Goal: Task Accomplishment & Management: Complete application form

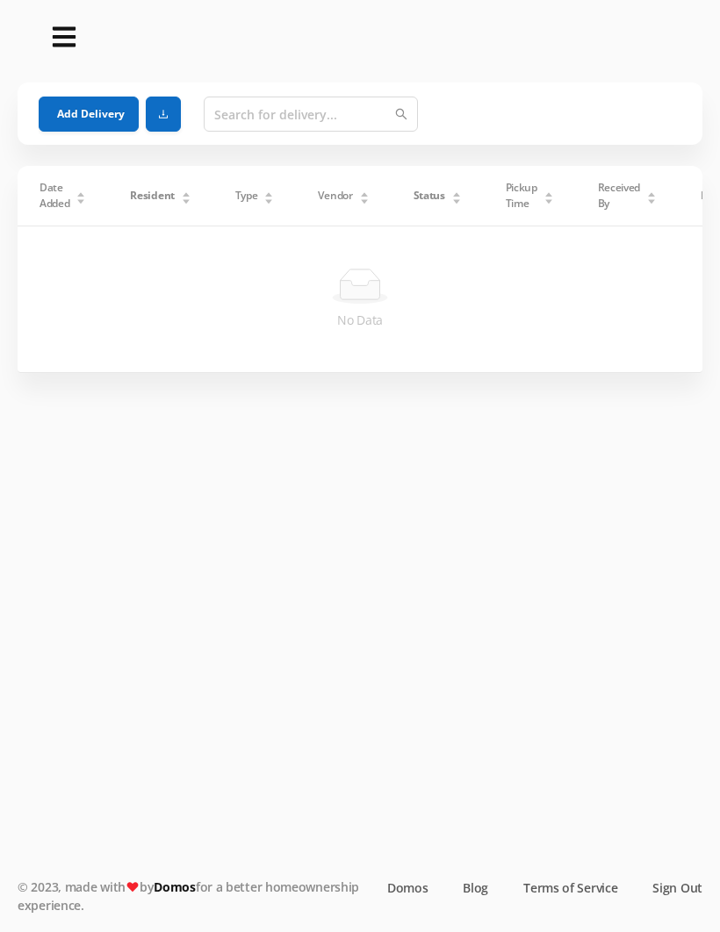
click at [90, 109] on button "Add Delivery" at bounding box center [89, 114] width 100 height 35
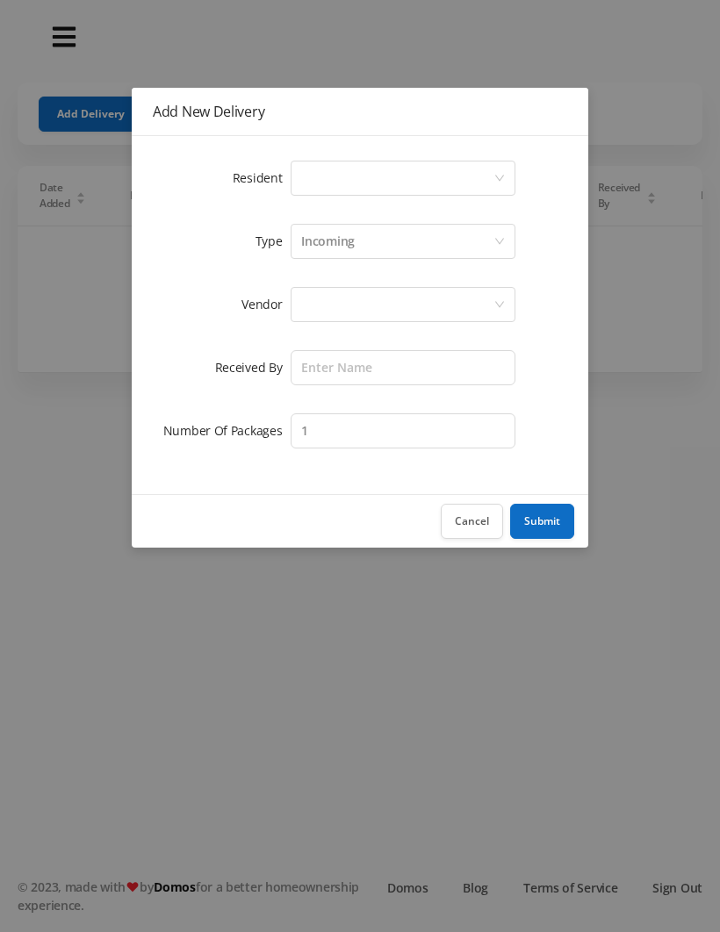
click at [306, 181] on div "Select a person" at bounding box center [397, 178] width 192 height 33
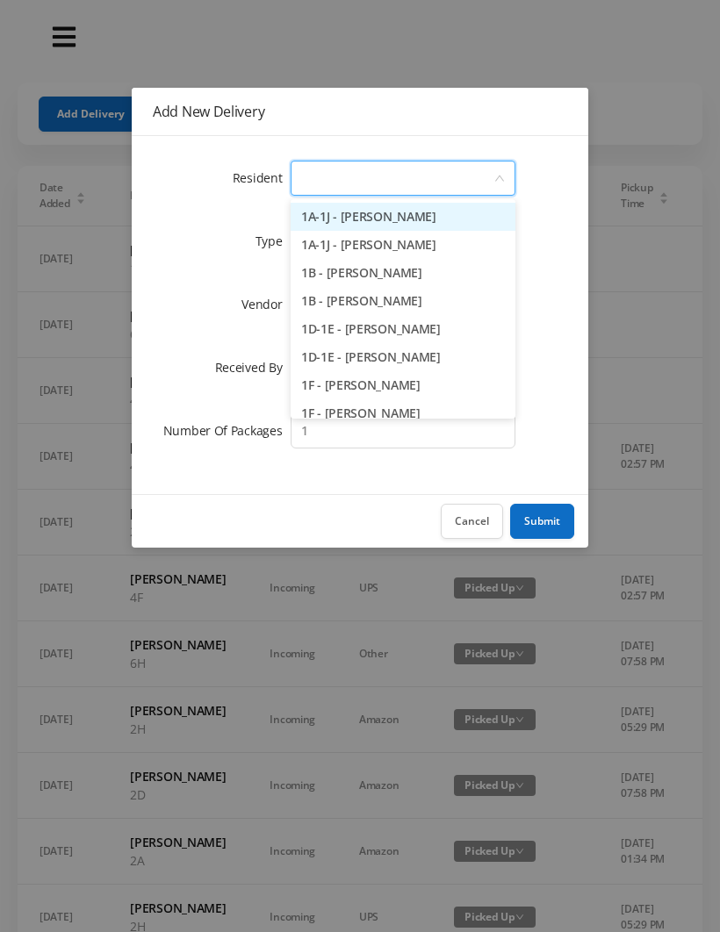
type input "7"
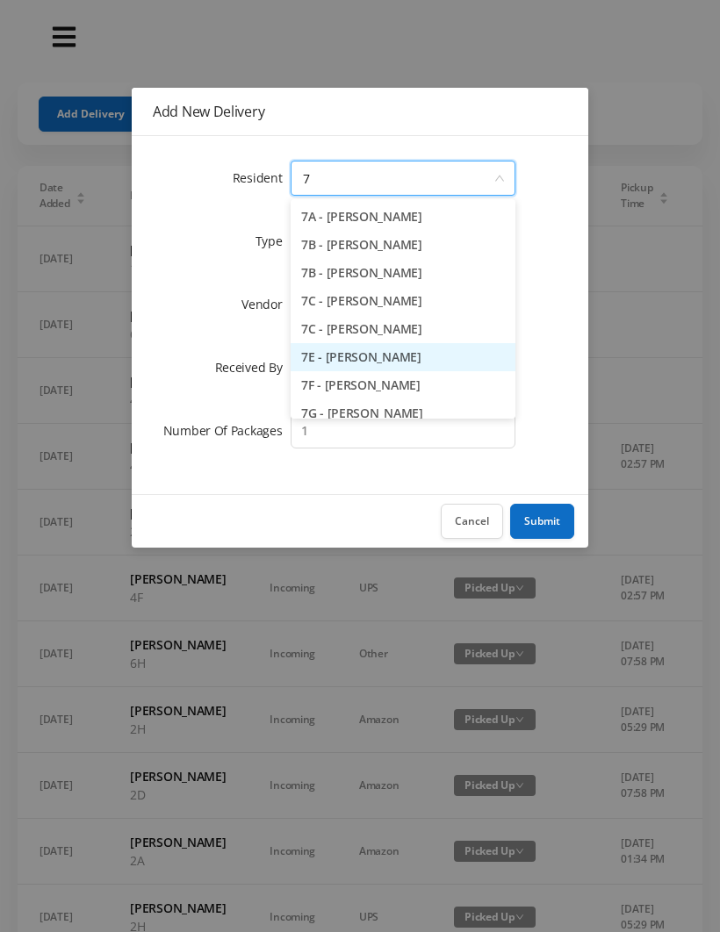
click at [377, 356] on li "7E - [PERSON_NAME]" at bounding box center [403, 357] width 225 height 28
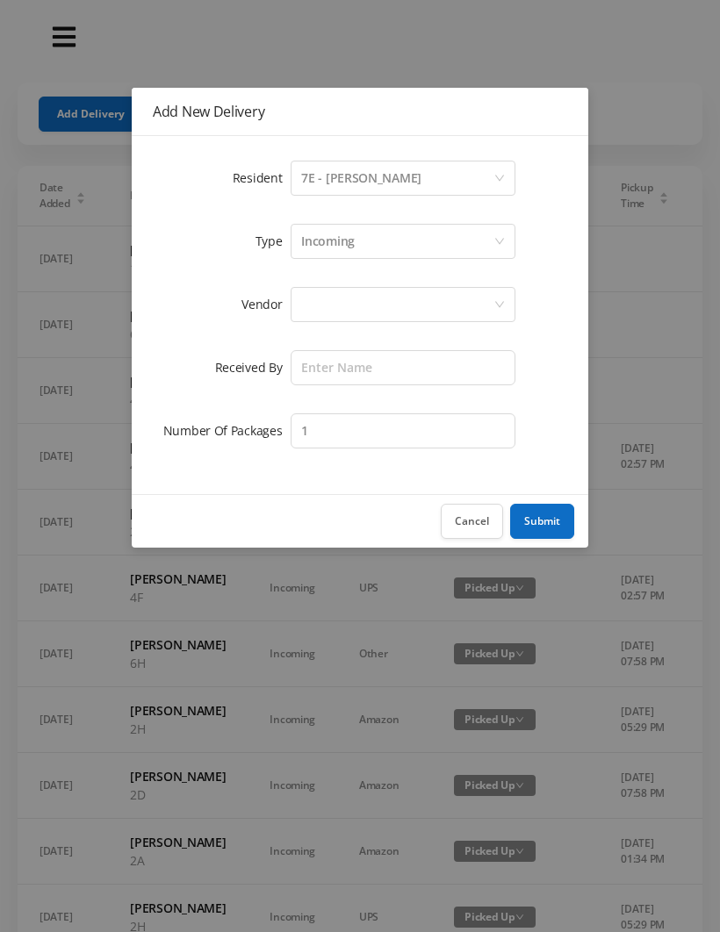
click at [324, 304] on div at bounding box center [397, 304] width 192 height 33
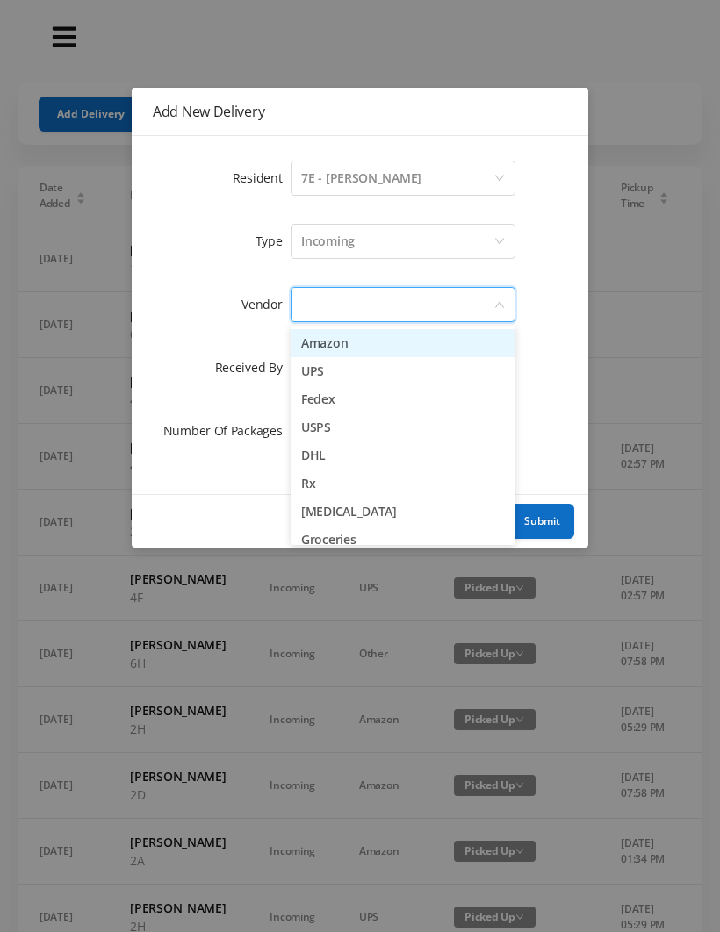
click at [384, 339] on li "Amazon" at bounding box center [403, 343] width 225 height 28
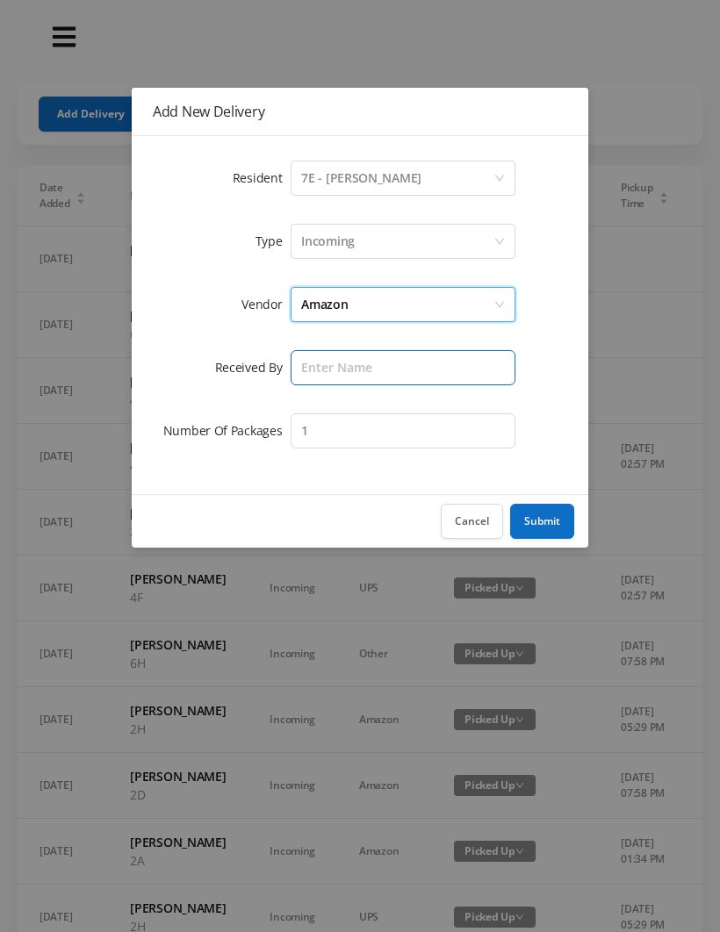
click at [320, 370] on input "text" at bounding box center [403, 367] width 225 height 35
type input "[PERSON_NAME]"
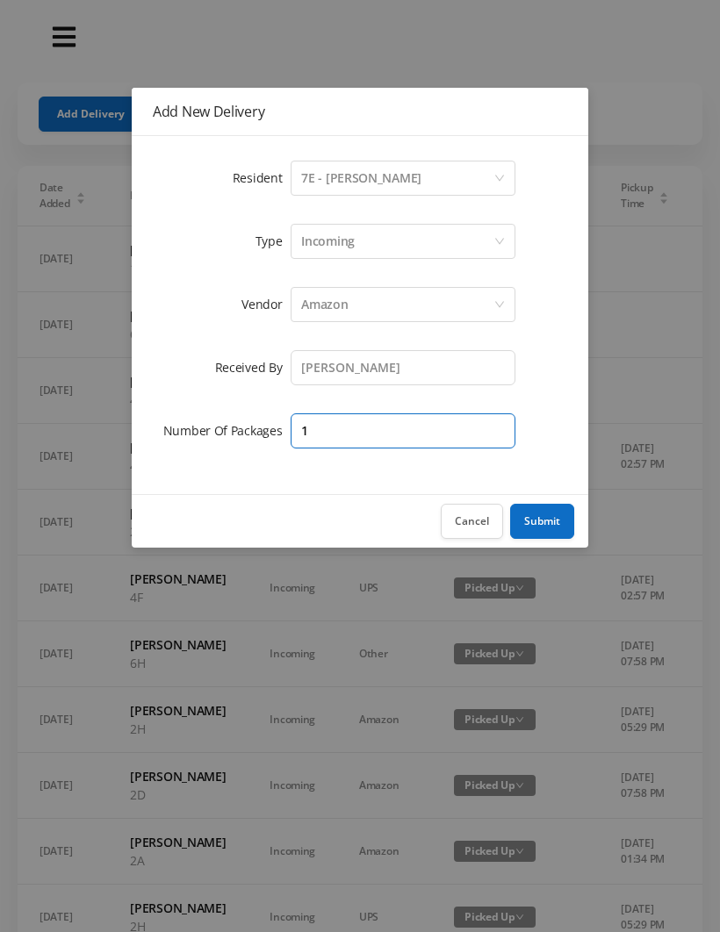
click at [332, 431] on input "1" at bounding box center [403, 430] width 225 height 35
type input "2"
click at [557, 517] on button "Submit" at bounding box center [542, 521] width 64 height 35
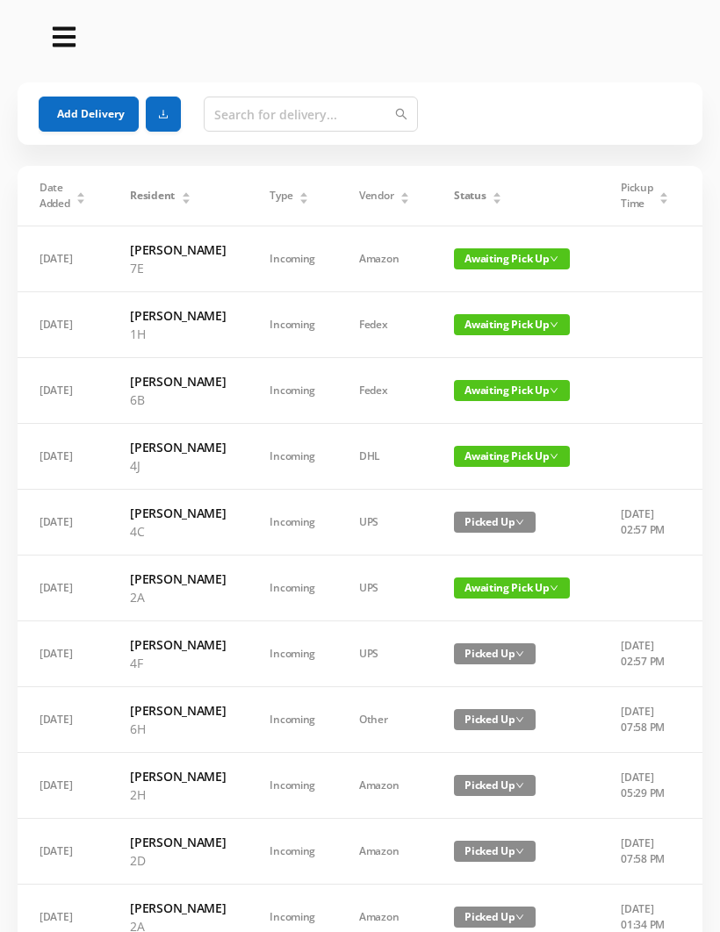
click at [91, 115] on button "Add Delivery" at bounding box center [89, 114] width 100 height 35
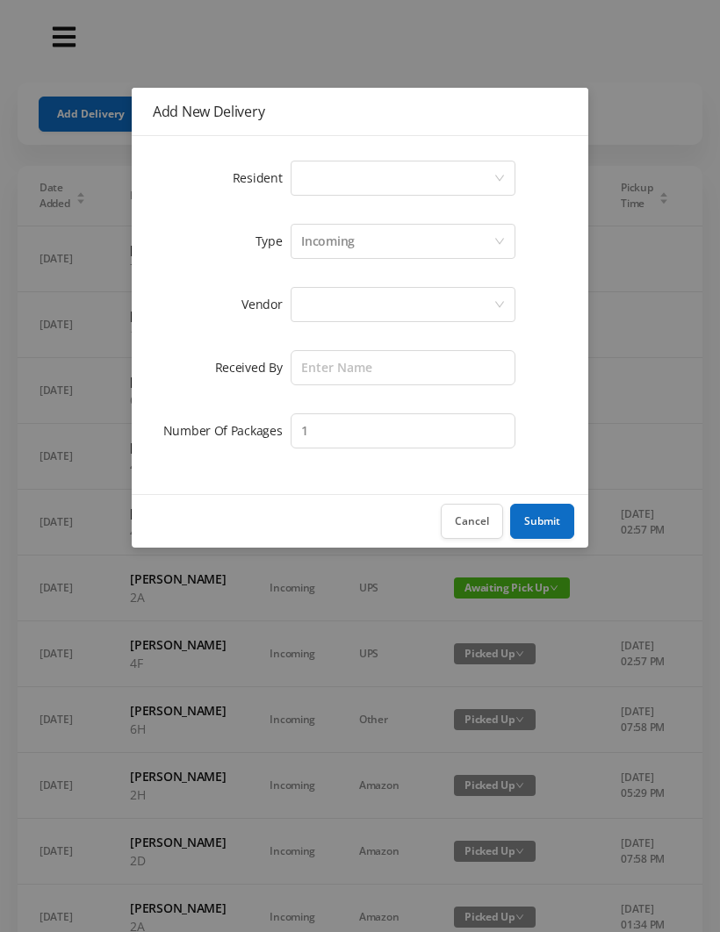
click at [313, 176] on div "Select a person" at bounding box center [397, 178] width 192 height 33
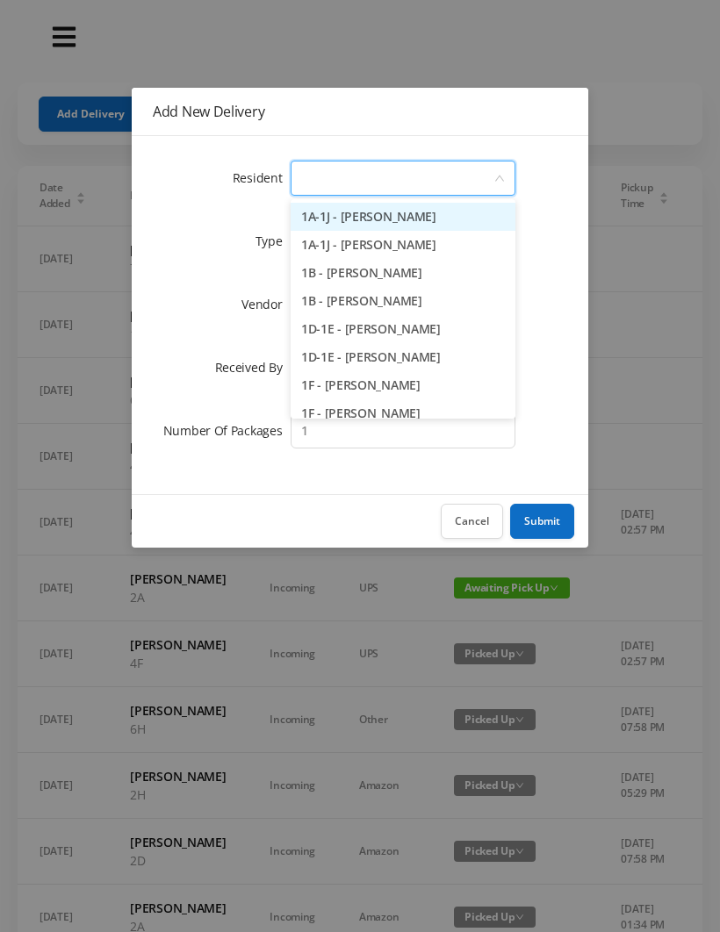
type input "1"
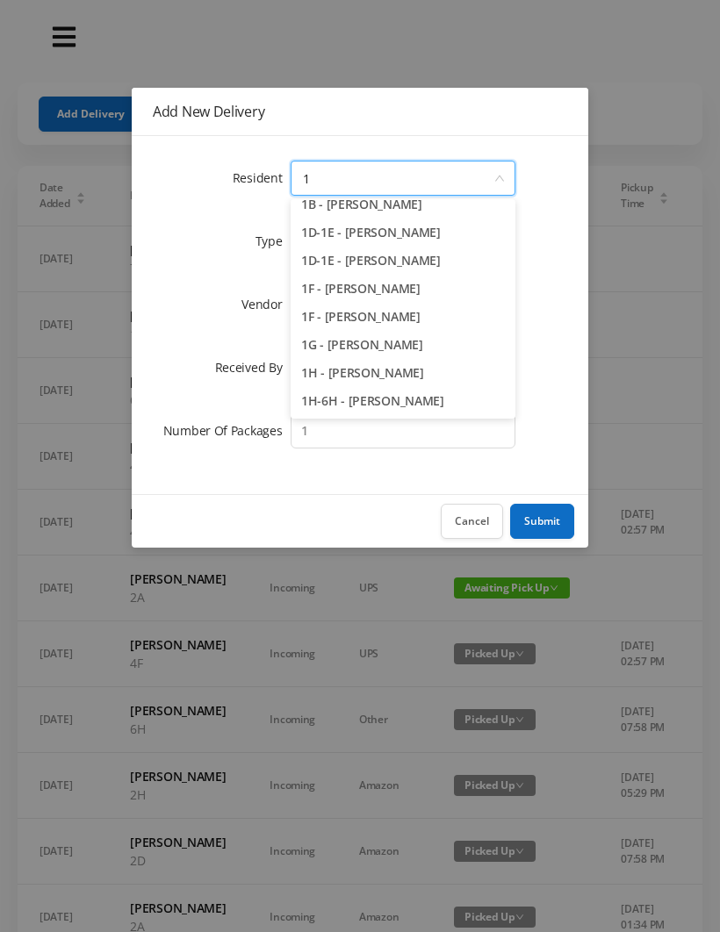
scroll to position [97, 0]
click at [395, 376] on li "1H - [PERSON_NAME]" at bounding box center [403, 373] width 225 height 28
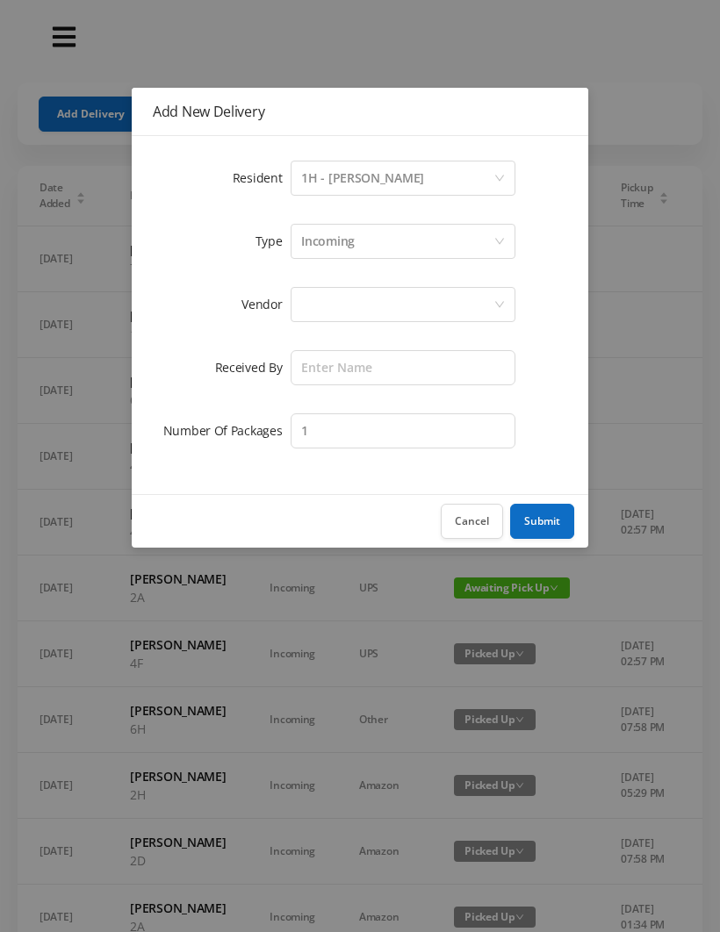
click at [327, 304] on div at bounding box center [397, 304] width 192 height 33
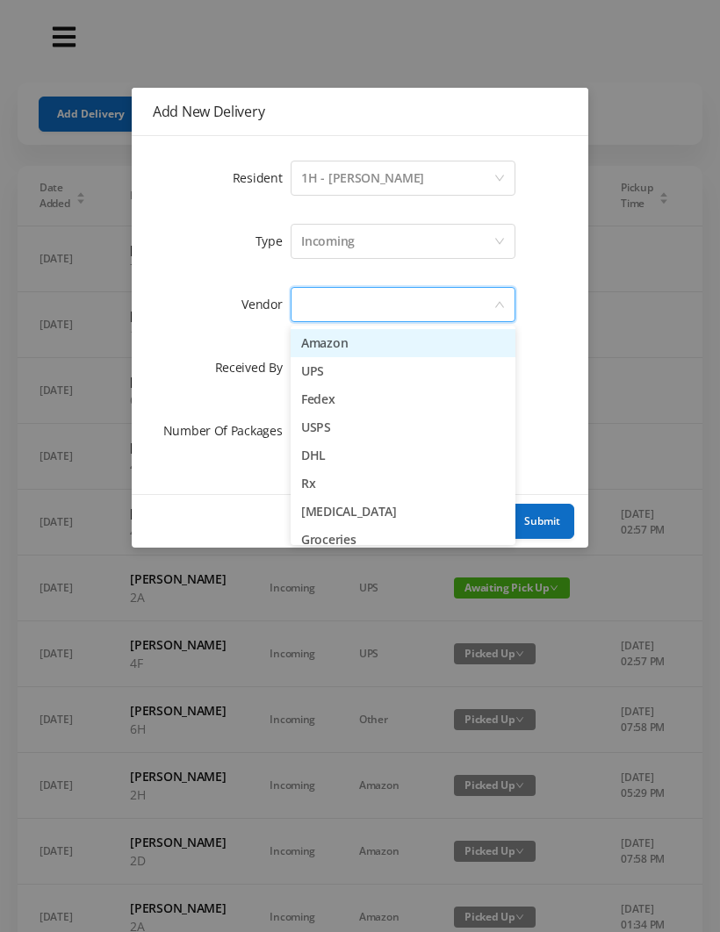
click at [372, 347] on li "Amazon" at bounding box center [403, 343] width 225 height 28
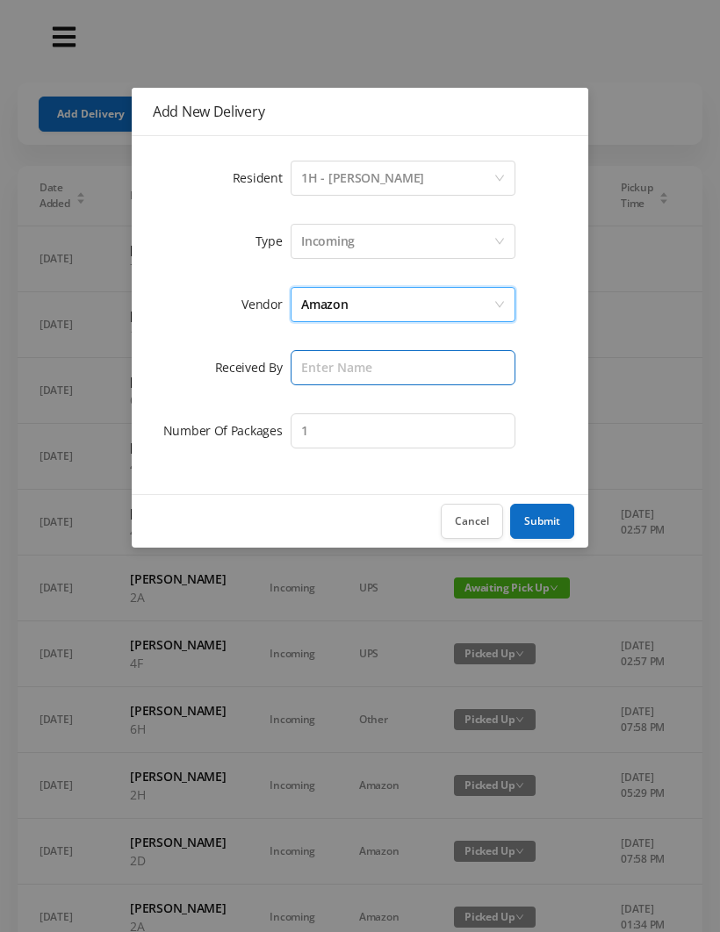
click at [320, 382] on input "text" at bounding box center [403, 367] width 225 height 35
type input "[PERSON_NAME]"
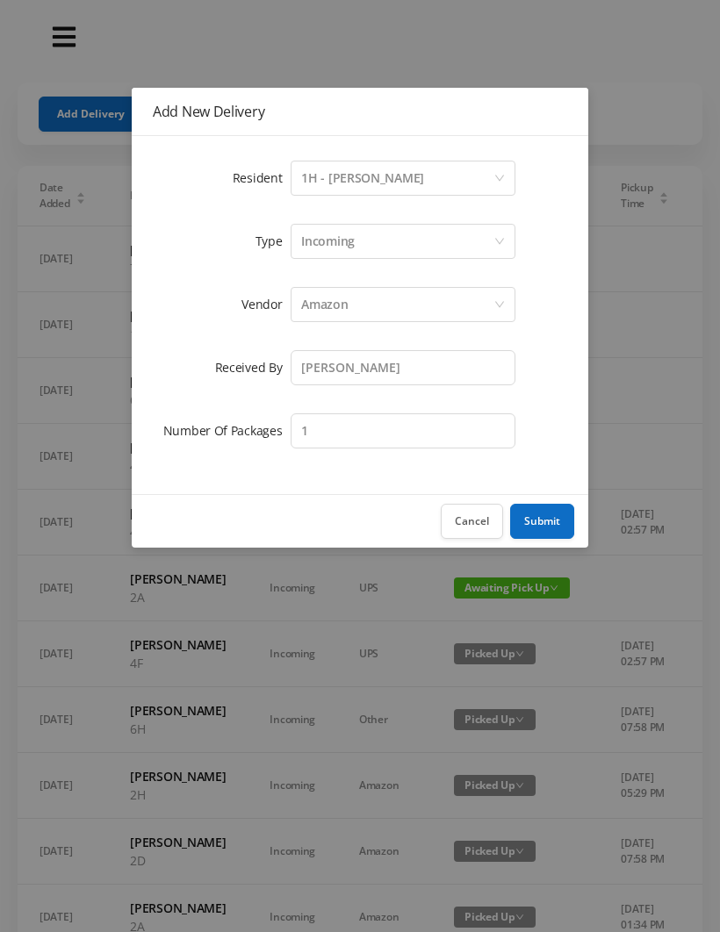
click at [555, 523] on button "Submit" at bounding box center [542, 521] width 64 height 35
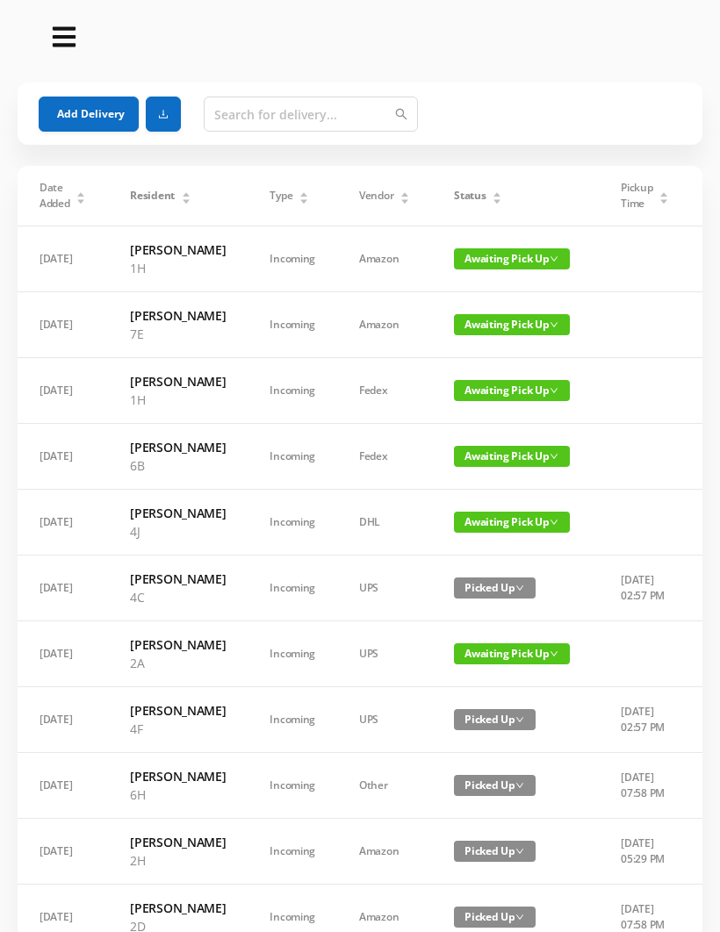
click at [107, 117] on button "Add Delivery" at bounding box center [89, 114] width 100 height 35
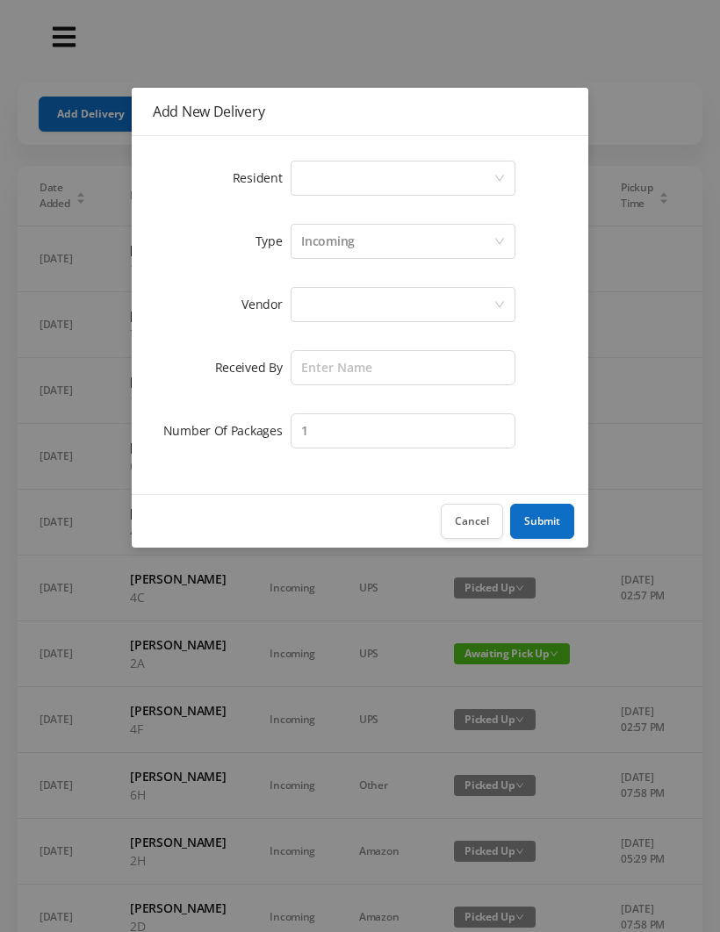
click at [315, 178] on div "Select a person" at bounding box center [397, 178] width 192 height 33
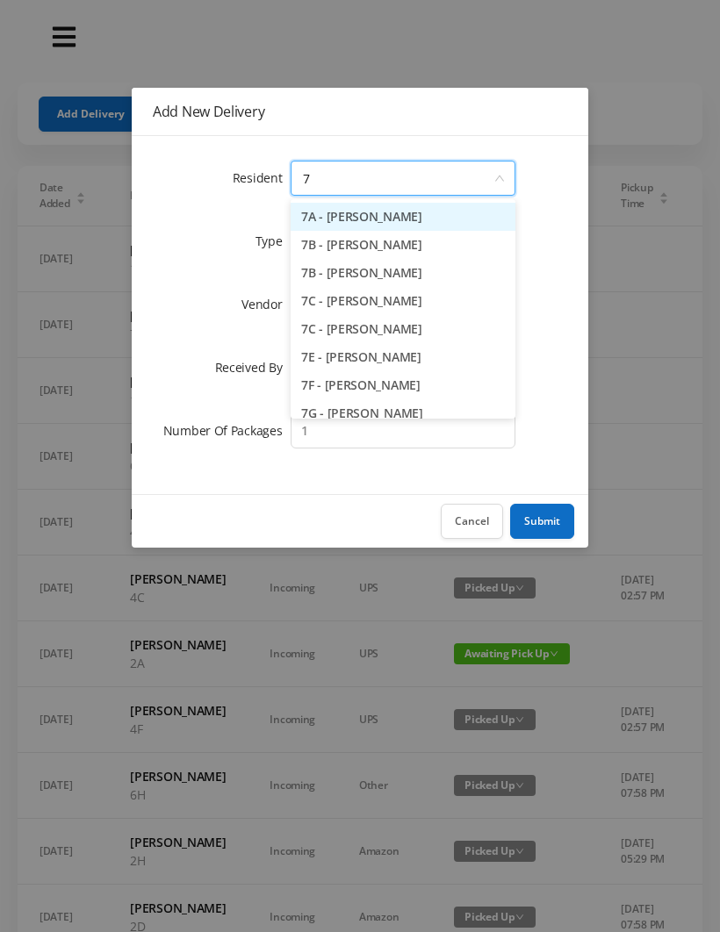
click at [389, 304] on li "7C - [PERSON_NAME]" at bounding box center [403, 301] width 225 height 28
type input "7"
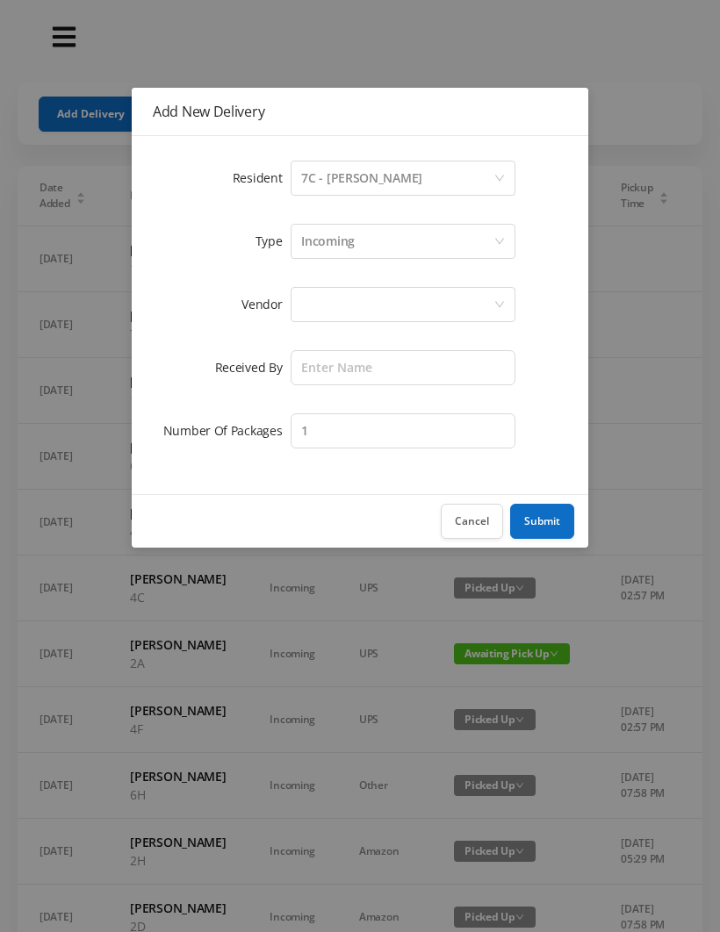
click at [344, 169] on div "7C - [PERSON_NAME]" at bounding box center [361, 178] width 121 height 33
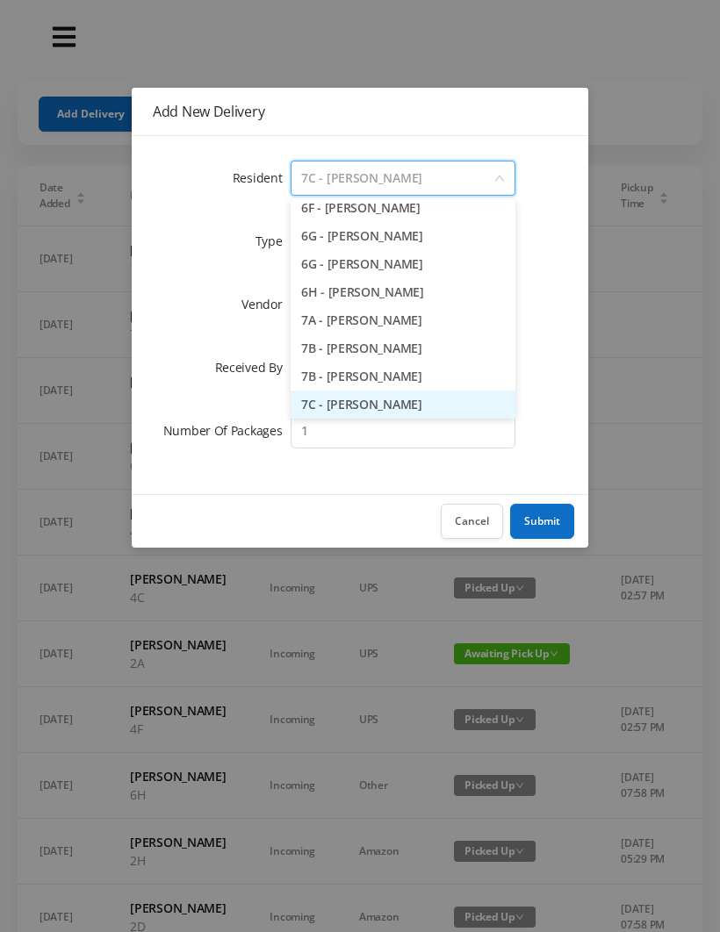
type input "7"
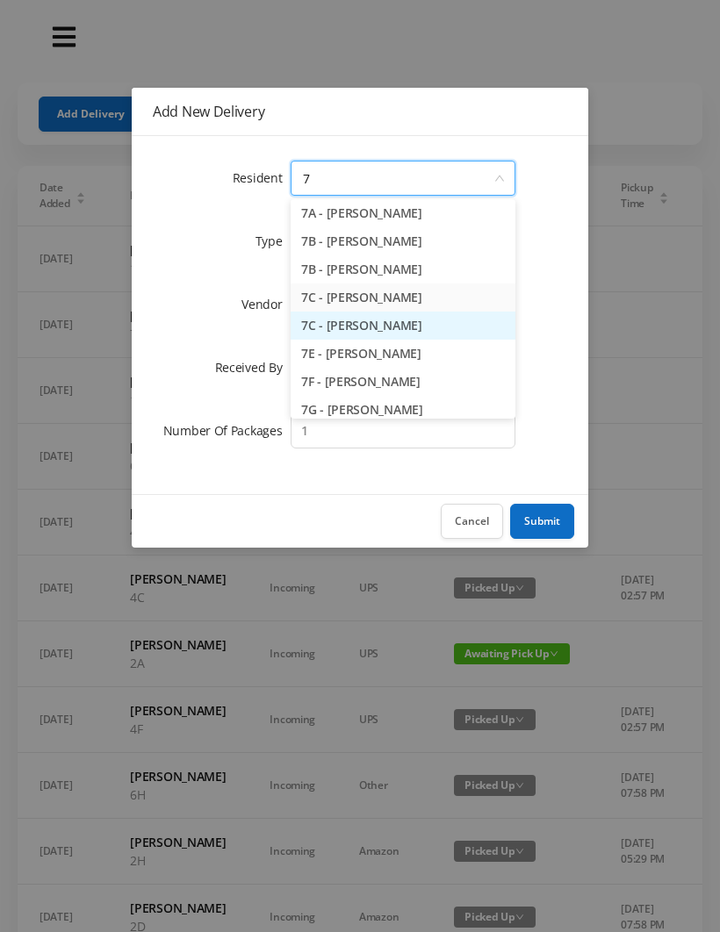
click at [365, 327] on li "7C - [PERSON_NAME]" at bounding box center [403, 326] width 225 height 28
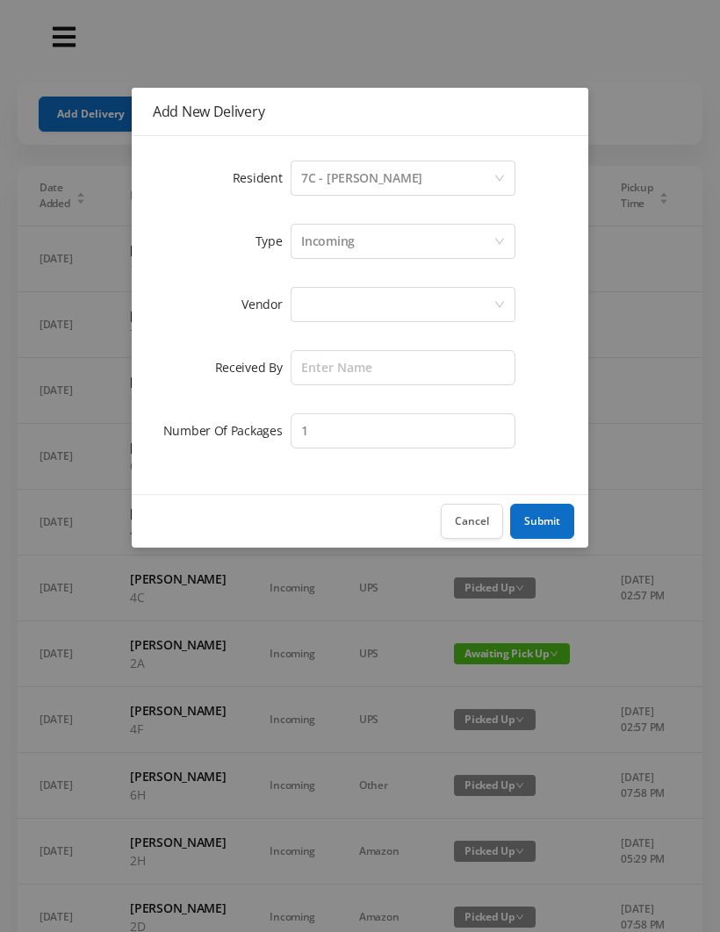
click at [318, 295] on div at bounding box center [397, 304] width 192 height 33
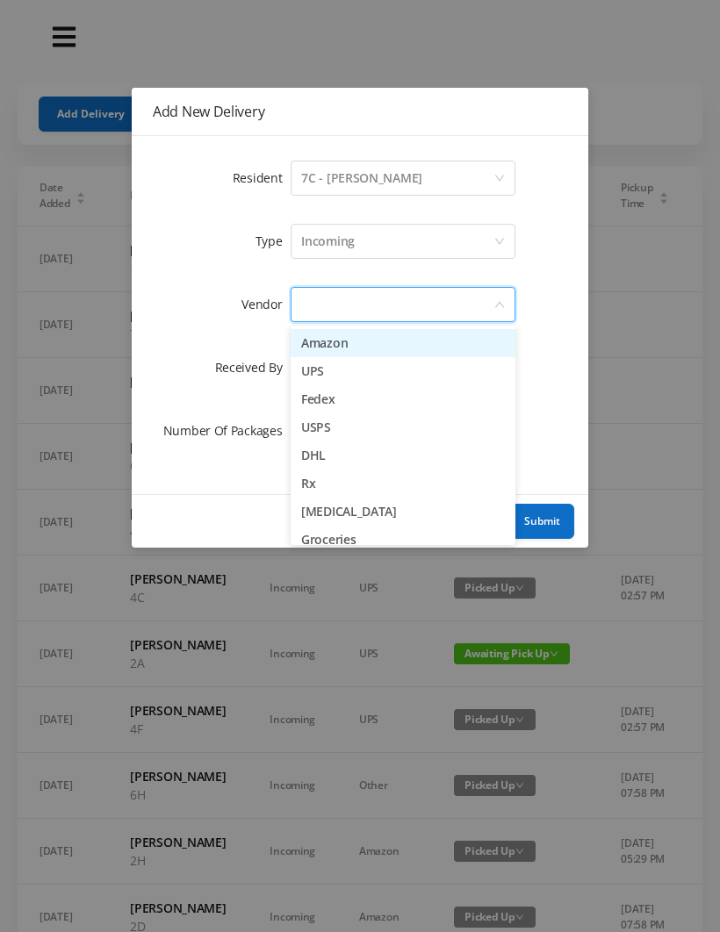
click at [378, 344] on li "Amazon" at bounding box center [403, 343] width 225 height 28
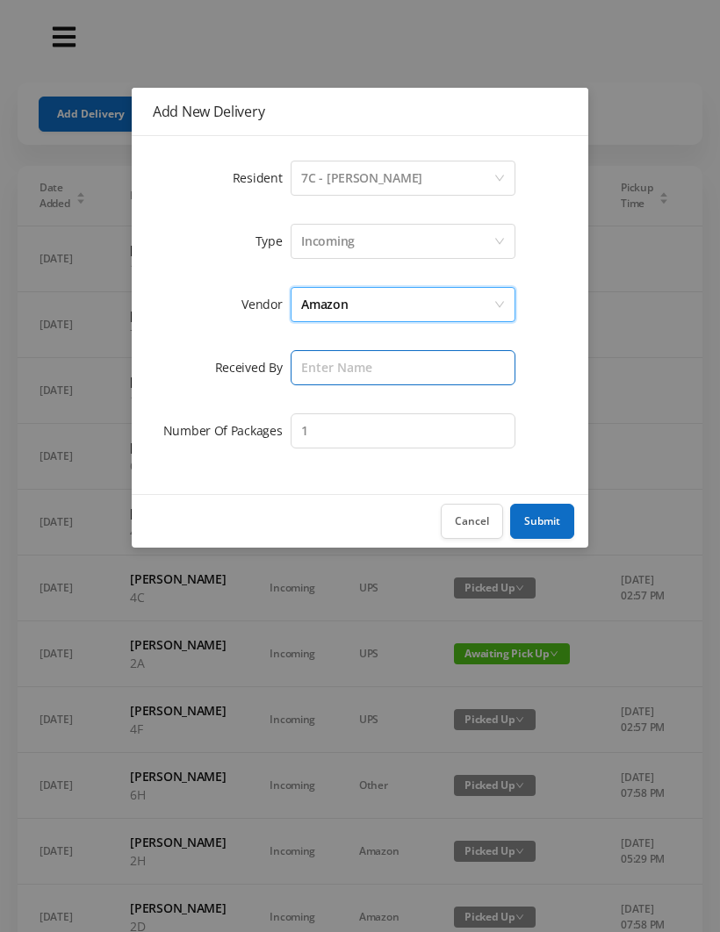
click at [320, 367] on input "text" at bounding box center [403, 367] width 225 height 35
type input "[PERSON_NAME]"
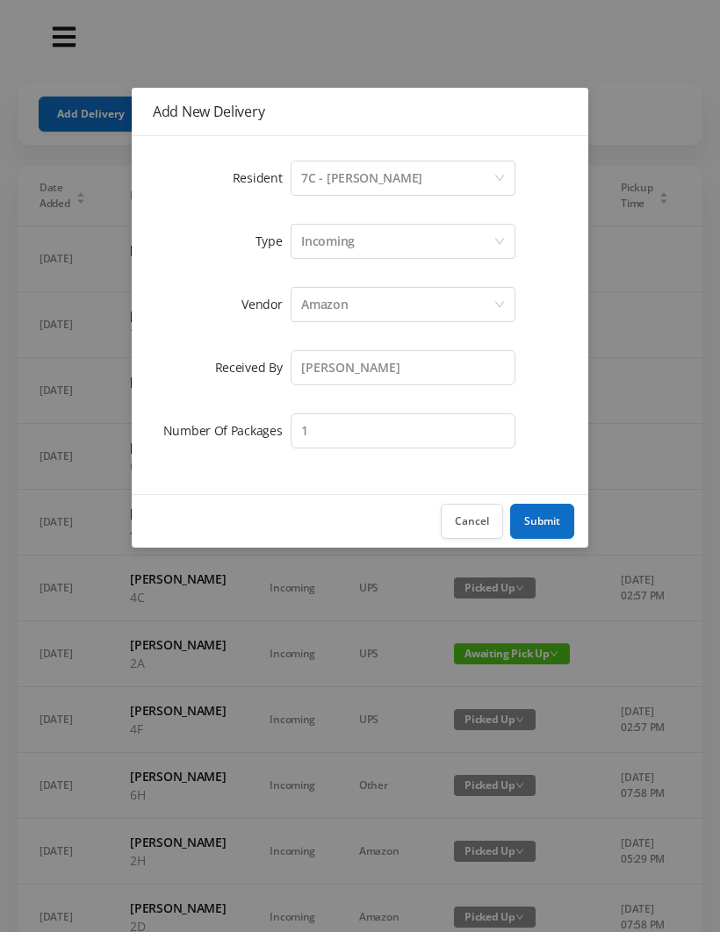
click at [550, 516] on button "Submit" at bounding box center [542, 521] width 64 height 35
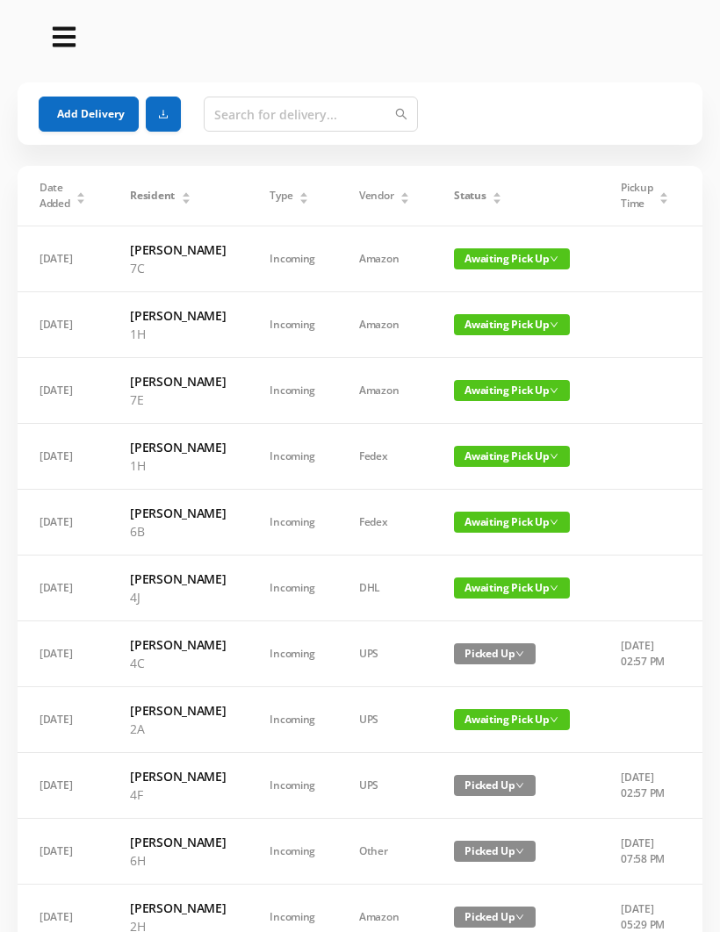
click at [80, 104] on button "Add Delivery" at bounding box center [89, 114] width 100 height 35
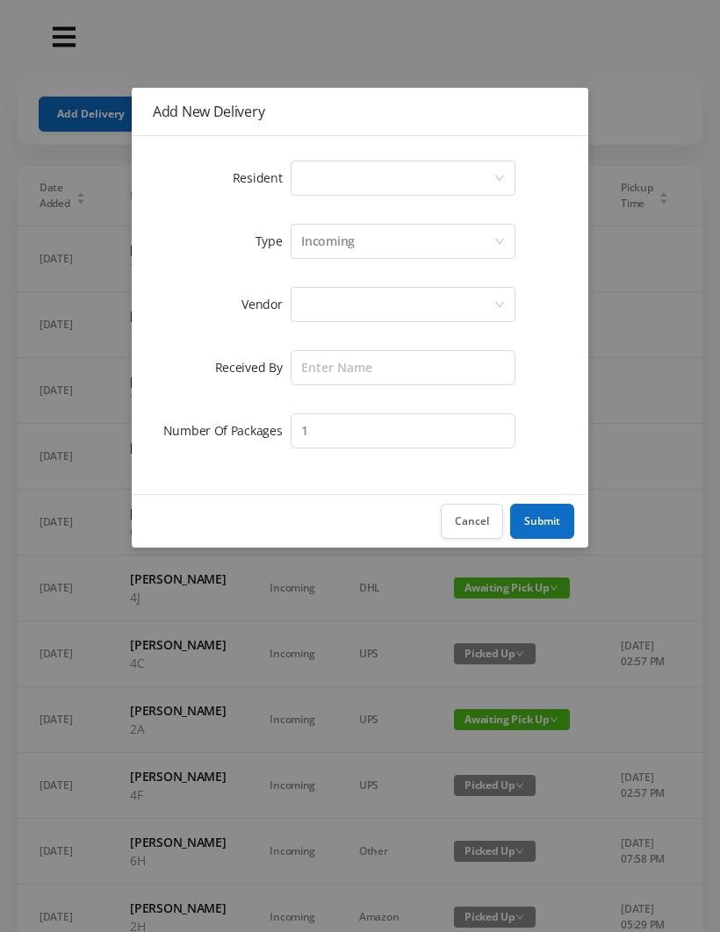
click at [319, 175] on div "Select a person" at bounding box center [397, 178] width 192 height 33
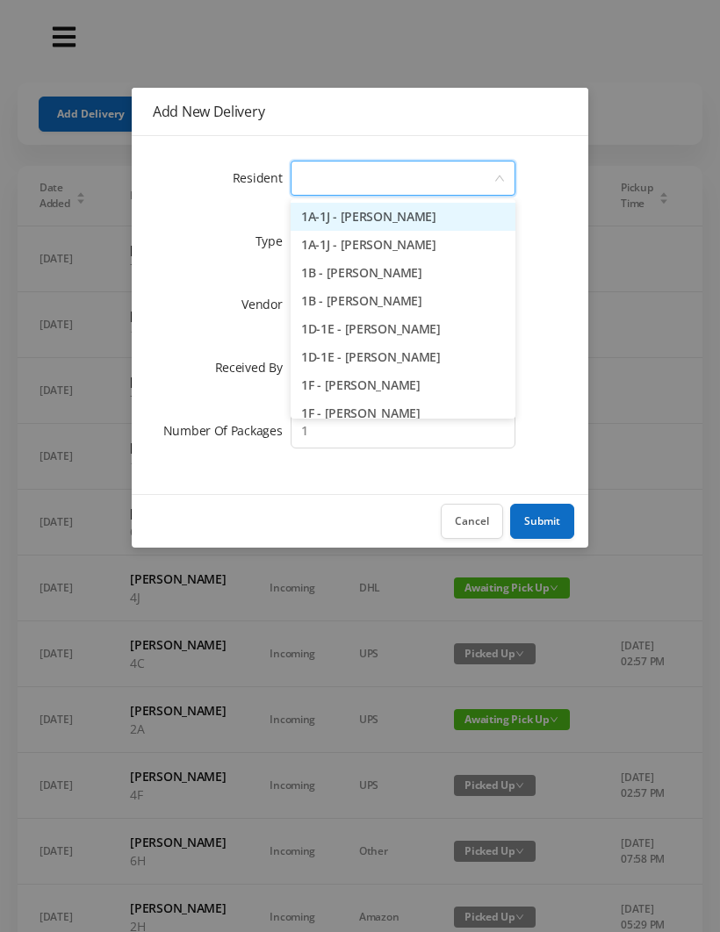
type input "4"
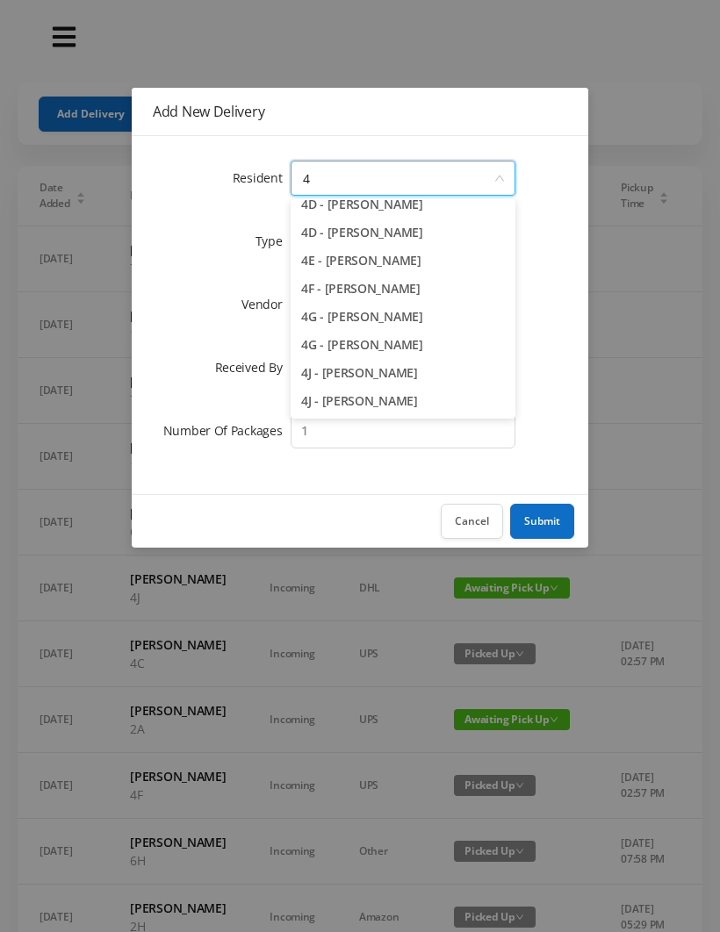
scroll to position [209, 0]
click at [372, 403] on li "4J - [PERSON_NAME]" at bounding box center [403, 401] width 225 height 28
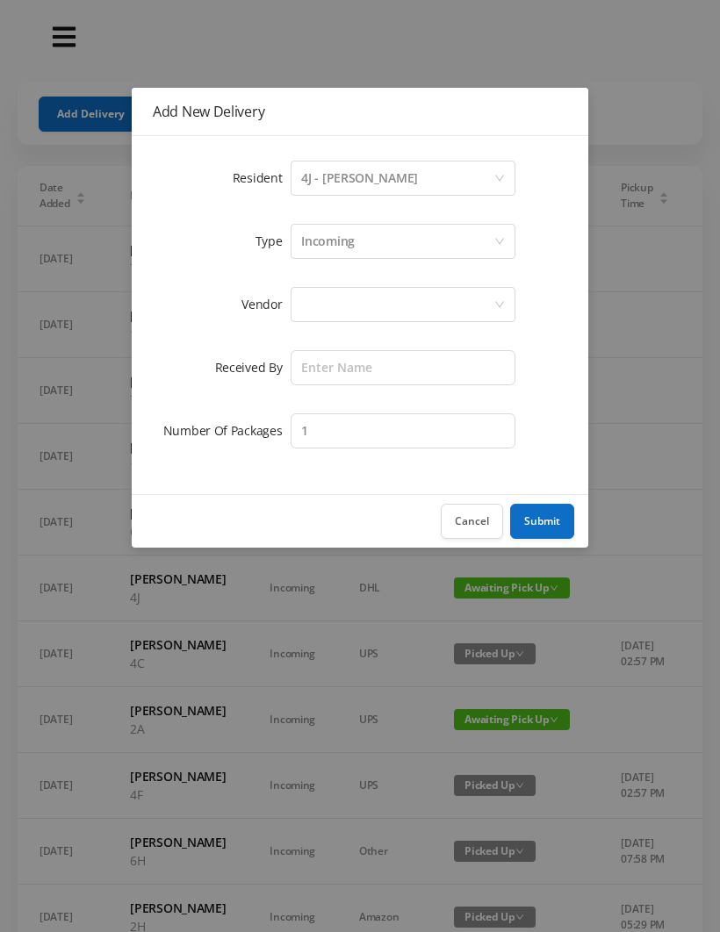
click at [320, 315] on div at bounding box center [397, 304] width 192 height 33
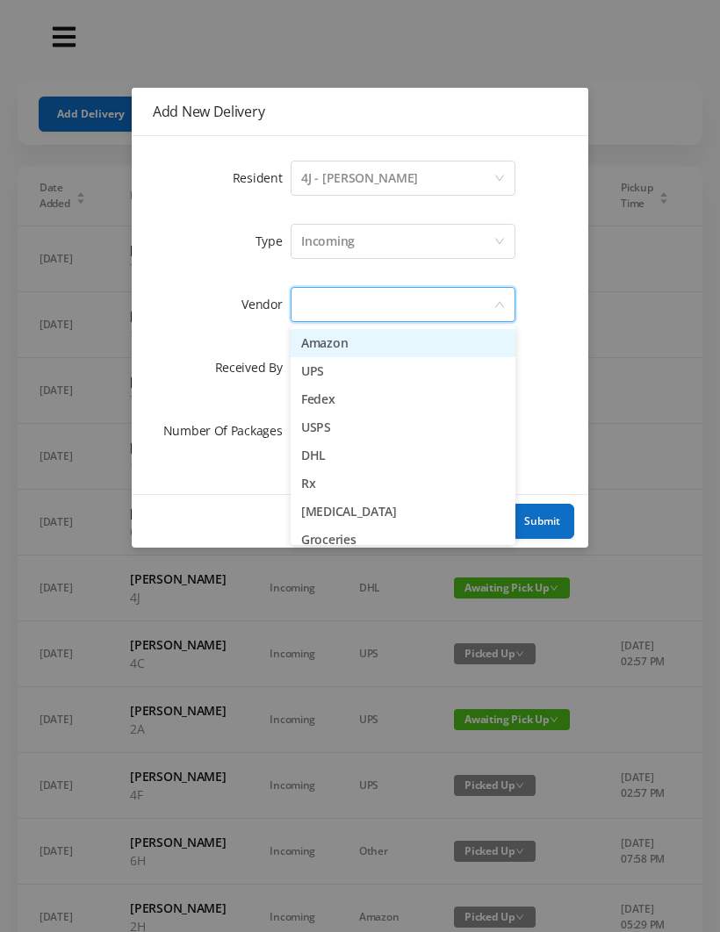
click at [363, 350] on li "Amazon" at bounding box center [403, 343] width 225 height 28
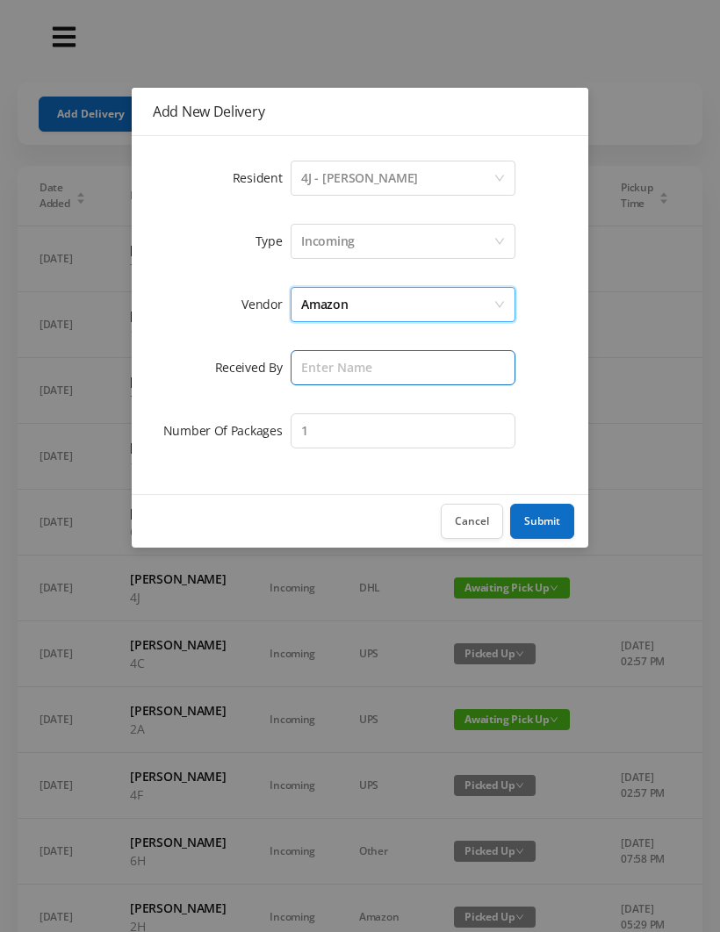
click at [330, 370] on input "text" at bounding box center [403, 367] width 225 height 35
type input "[PERSON_NAME]"
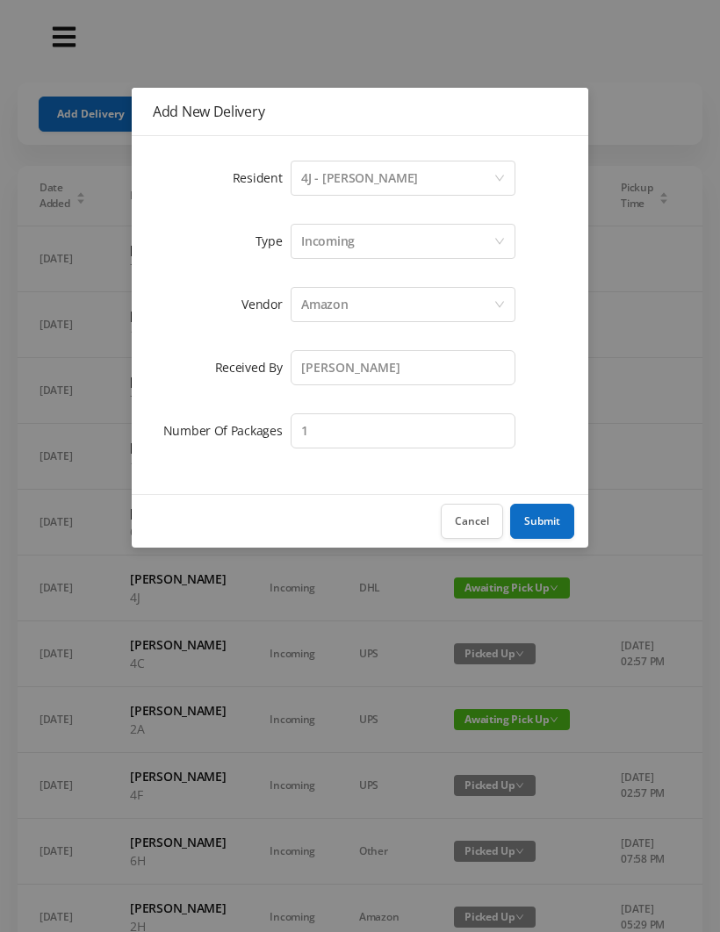
click at [539, 522] on button "Submit" at bounding box center [542, 521] width 64 height 35
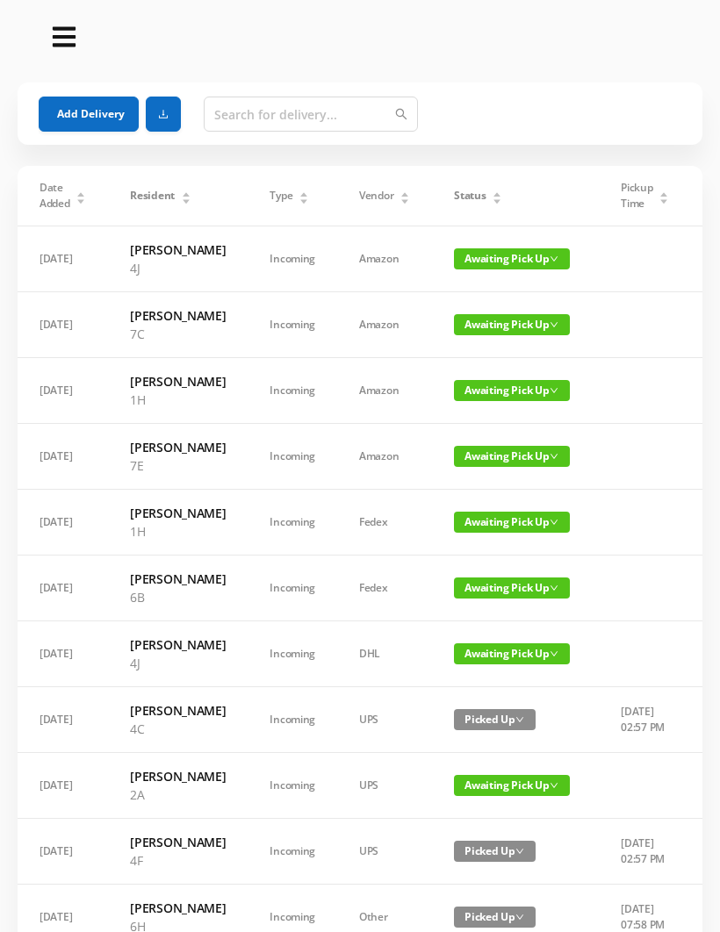
click at [79, 102] on button "Add Delivery" at bounding box center [89, 114] width 100 height 35
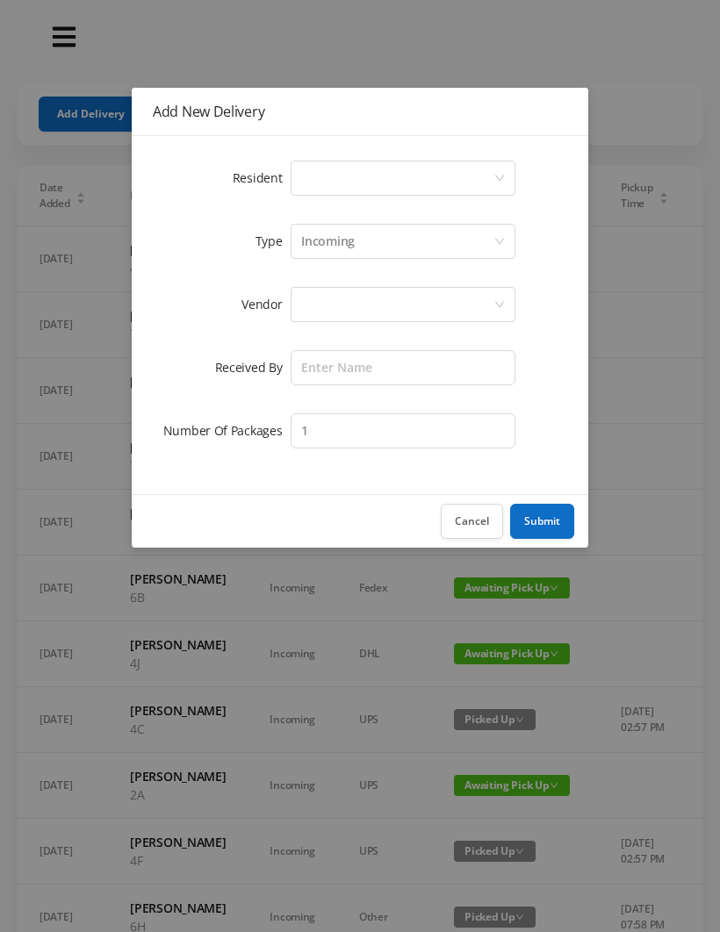
click at [323, 188] on div "Select a person" at bounding box center [397, 178] width 192 height 33
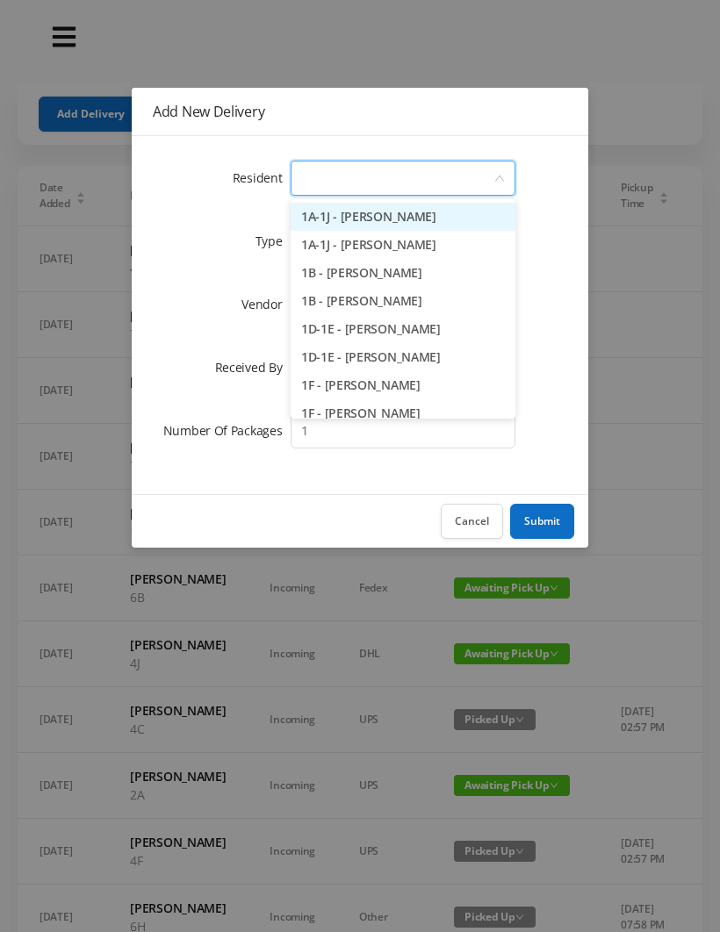
type input "4"
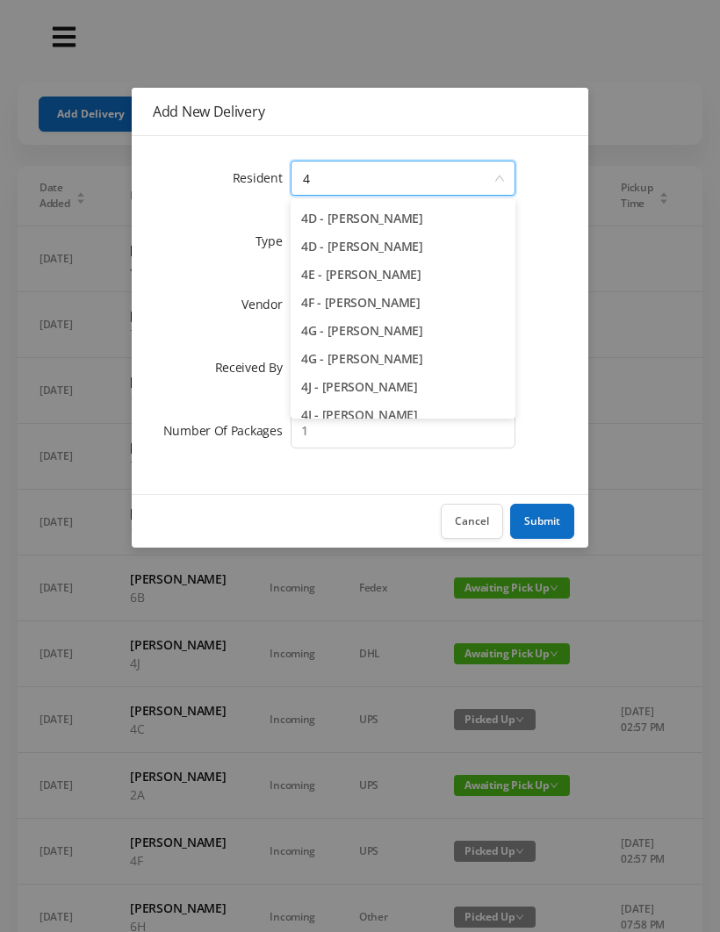
scroll to position [190, 0]
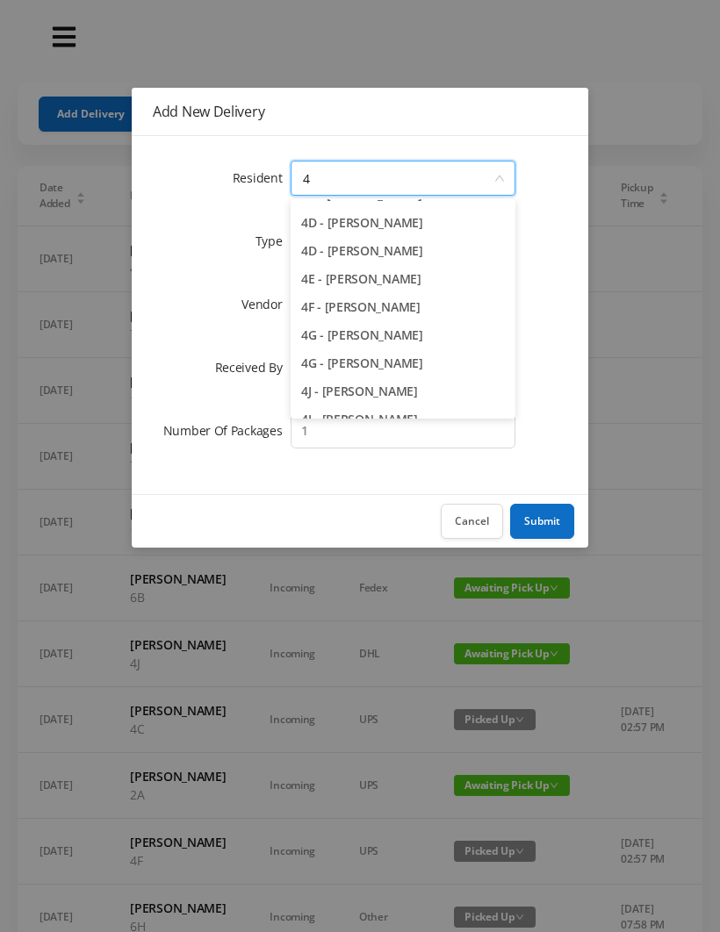
click at [407, 303] on li "4F - [PERSON_NAME]" at bounding box center [403, 307] width 225 height 28
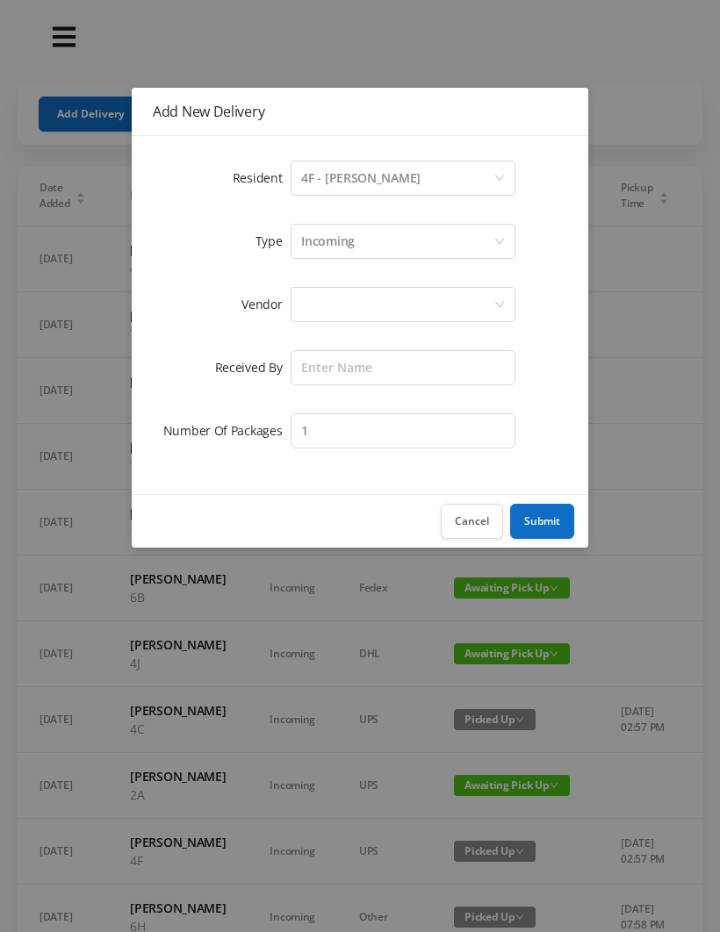
click at [323, 306] on div at bounding box center [397, 304] width 192 height 33
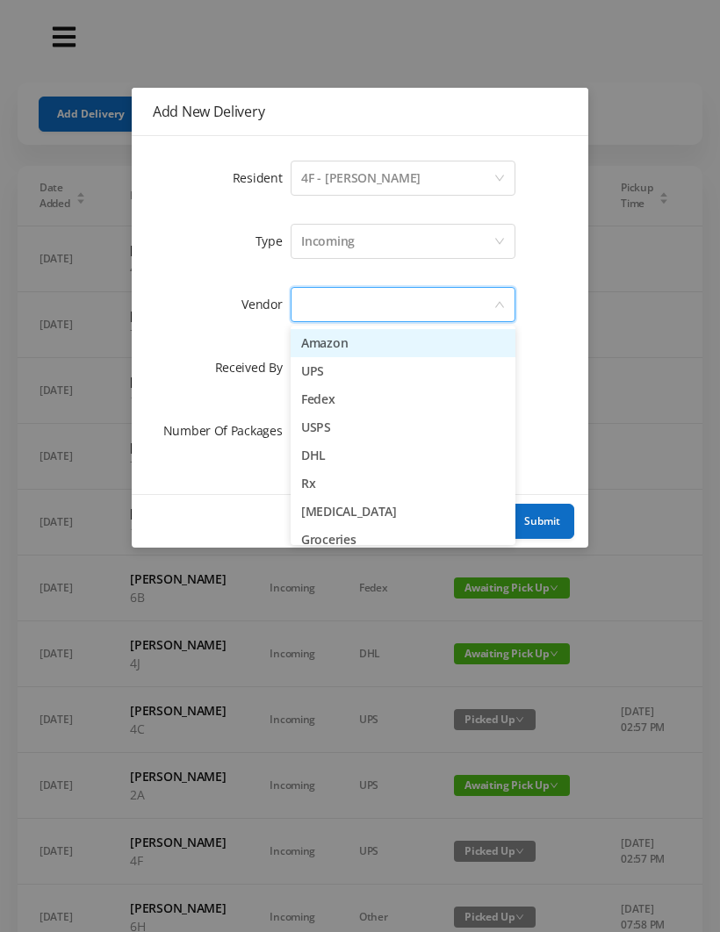
click at [362, 341] on li "Amazon" at bounding box center [403, 343] width 225 height 28
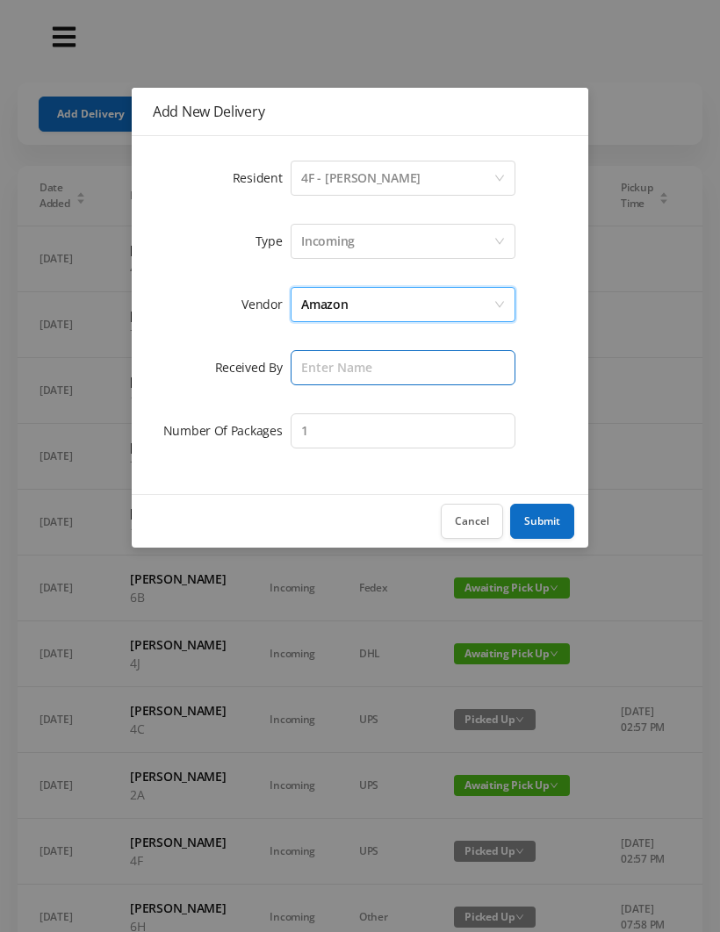
click at [328, 363] on input "text" at bounding box center [403, 367] width 225 height 35
type input "[PERSON_NAME]"
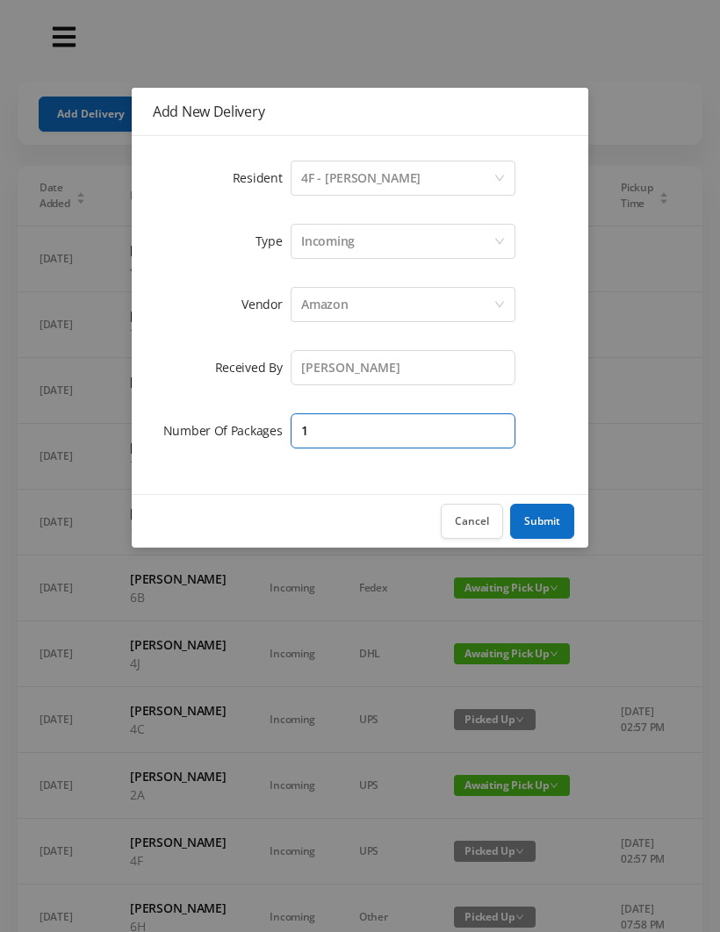
click at [340, 431] on input "1" at bounding box center [403, 430] width 225 height 35
type input "2"
click at [544, 526] on button "Submit" at bounding box center [542, 521] width 64 height 35
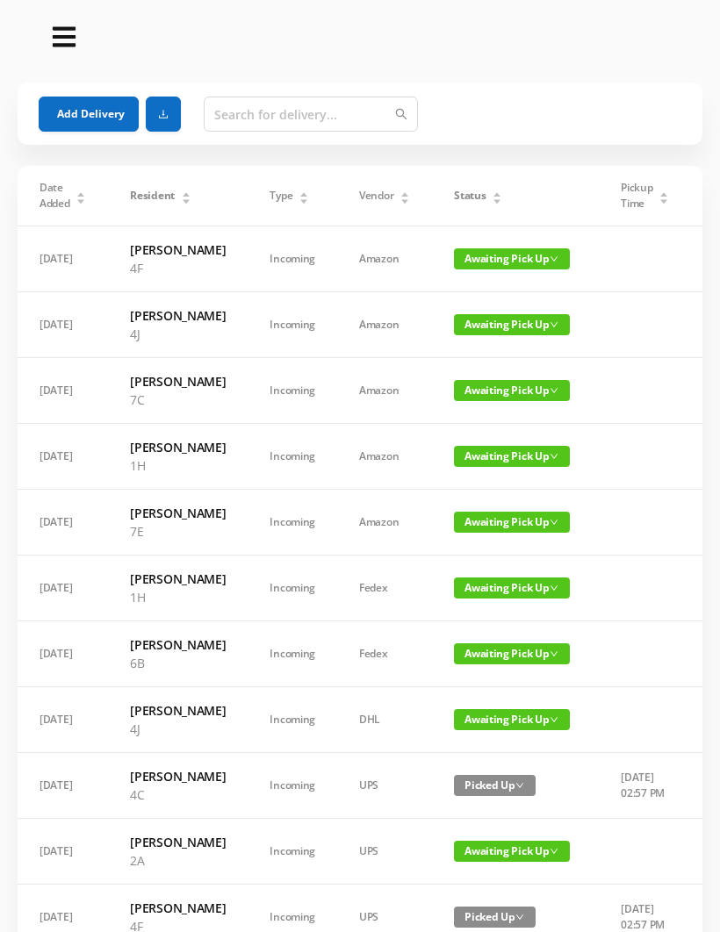
click at [89, 97] on button "Add Delivery" at bounding box center [89, 114] width 100 height 35
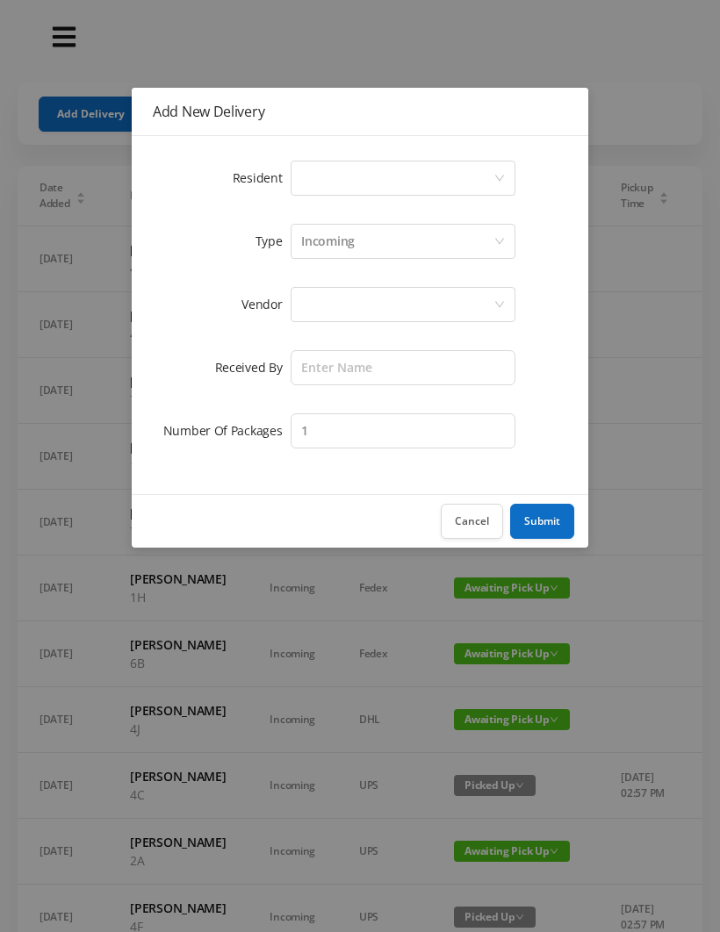
click at [329, 181] on div "Select a person" at bounding box center [397, 178] width 192 height 33
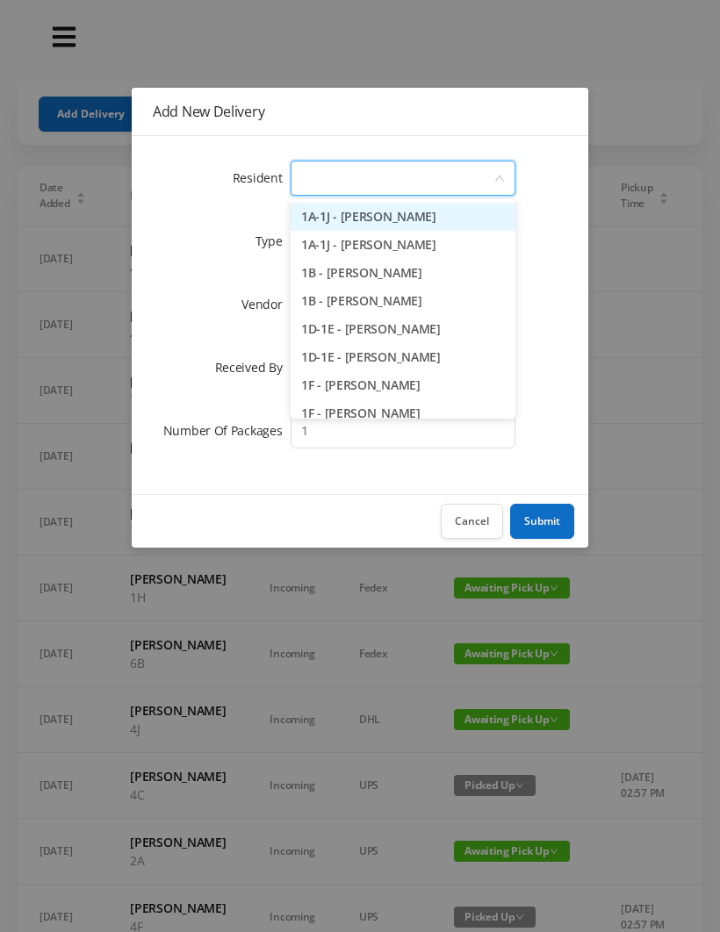
type input "4"
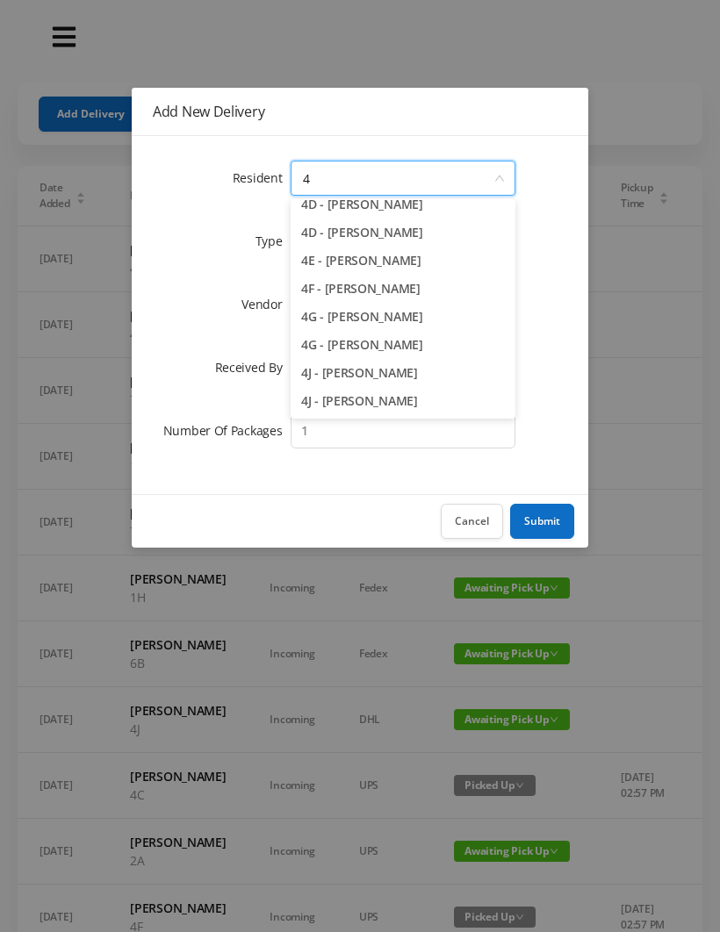
scroll to position [209, 0]
click at [385, 270] on li "4E - [PERSON_NAME]" at bounding box center [403, 261] width 225 height 28
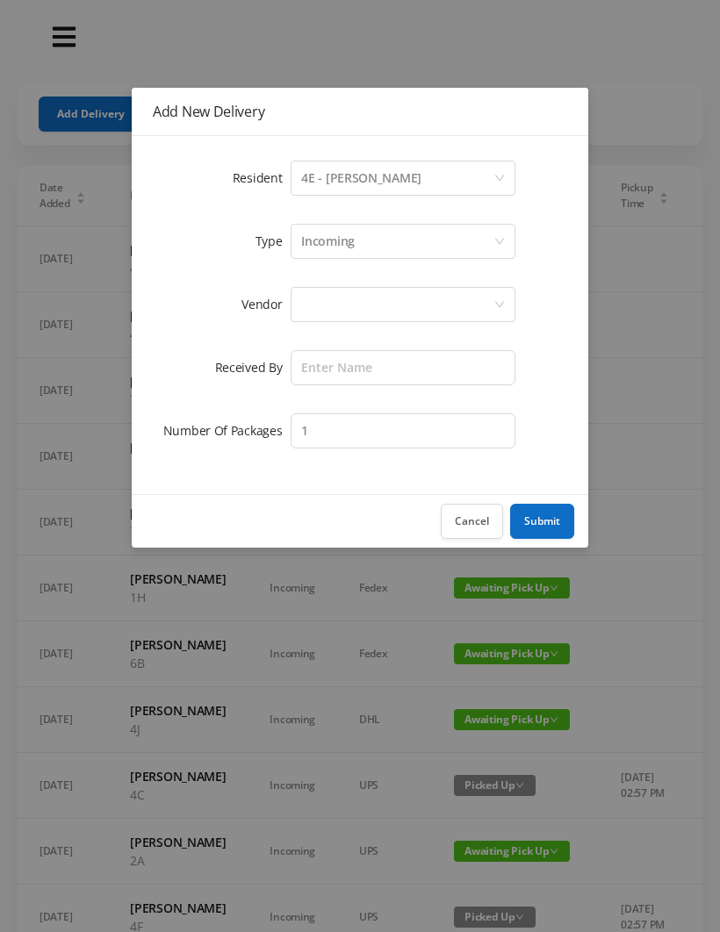
click at [309, 310] on div at bounding box center [397, 304] width 192 height 33
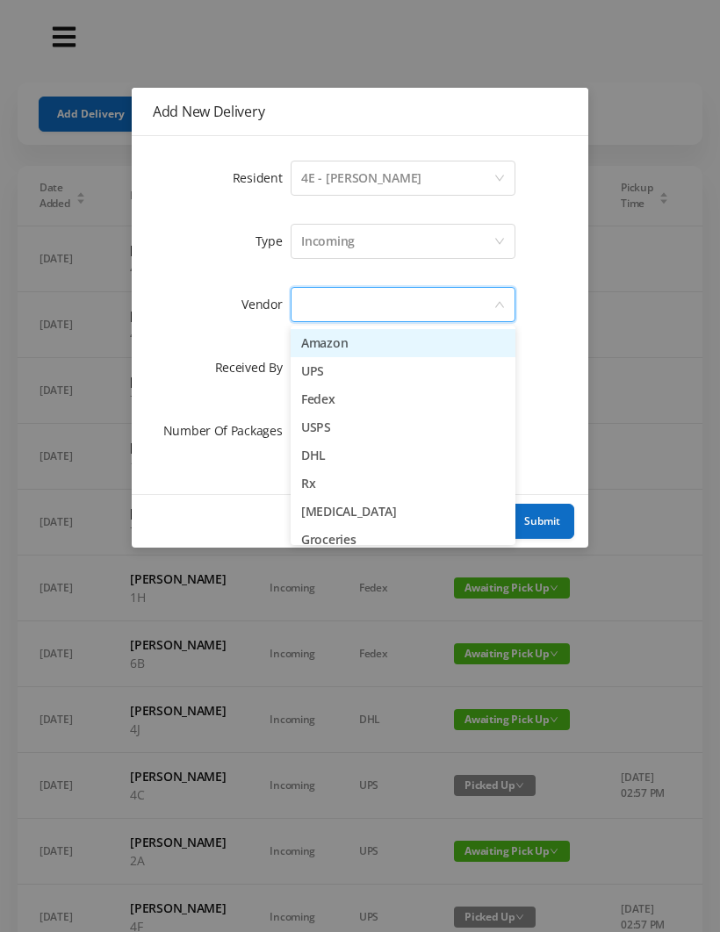
click at [377, 347] on li "Amazon" at bounding box center [403, 343] width 225 height 28
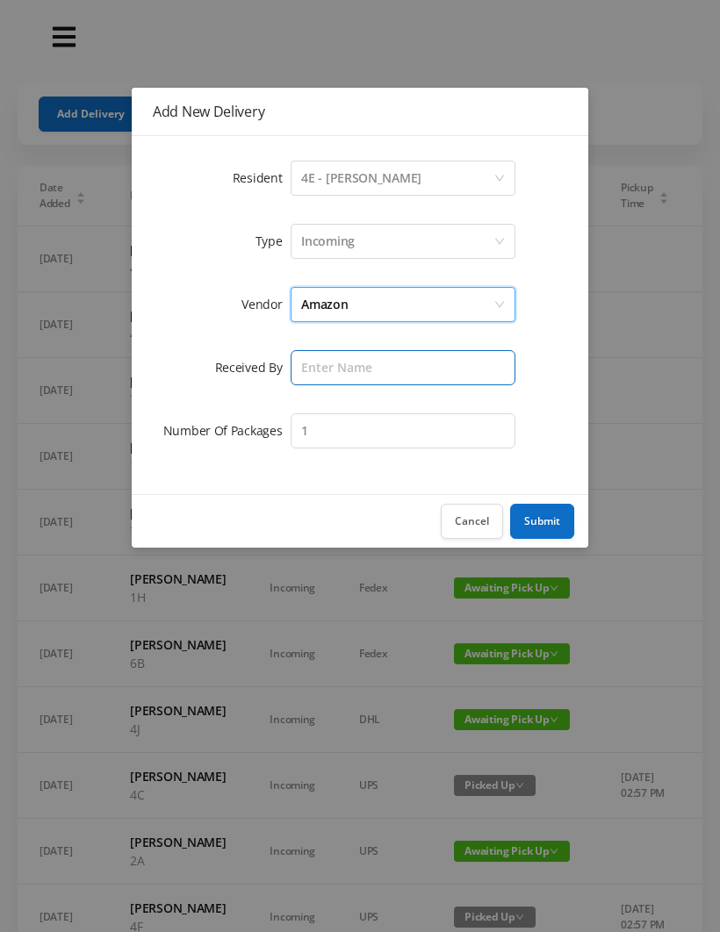
click at [326, 360] on input "text" at bounding box center [403, 367] width 225 height 35
type input "[PERSON_NAME]"
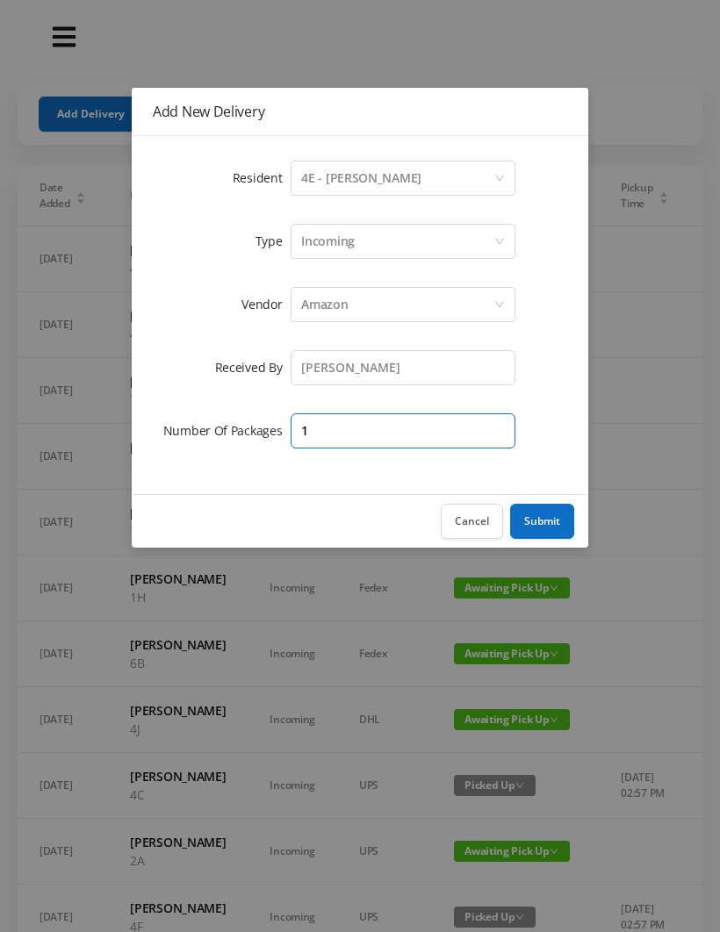
click at [314, 435] on input "1" at bounding box center [403, 430] width 225 height 35
type input "2"
click at [547, 527] on button "Submit" at bounding box center [542, 521] width 64 height 35
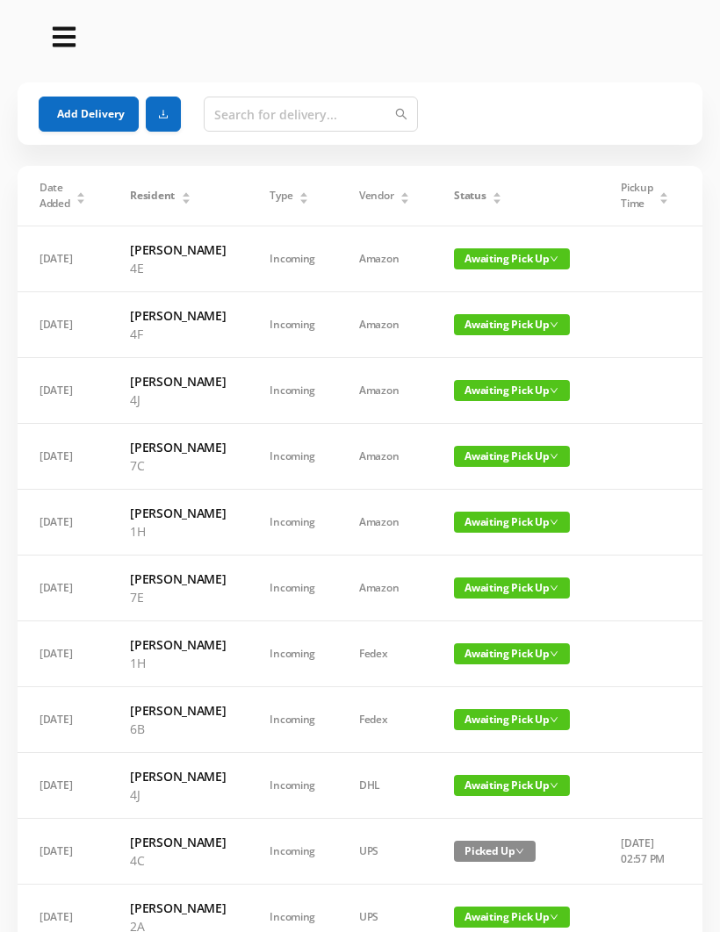
click at [86, 103] on button "Add Delivery" at bounding box center [89, 114] width 100 height 35
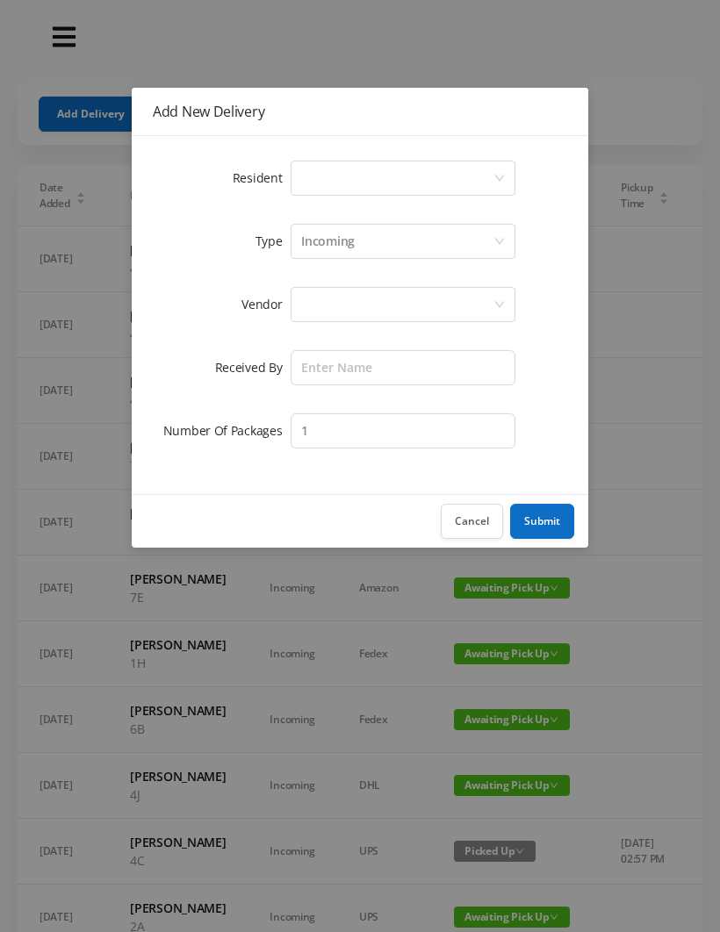
click at [322, 177] on div "Select a person" at bounding box center [397, 178] width 192 height 33
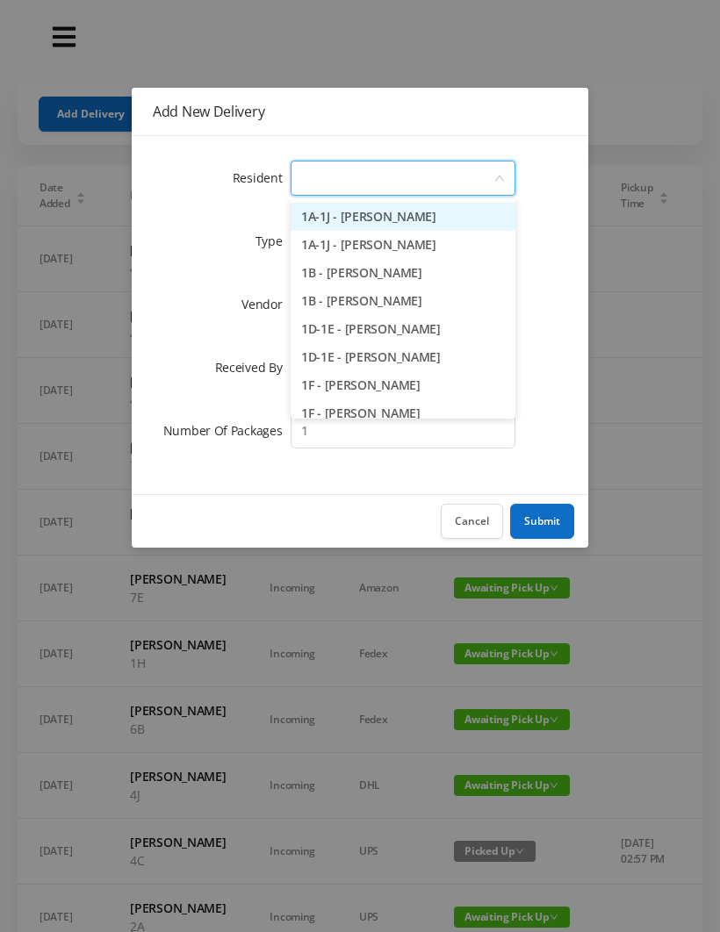
type input "4"
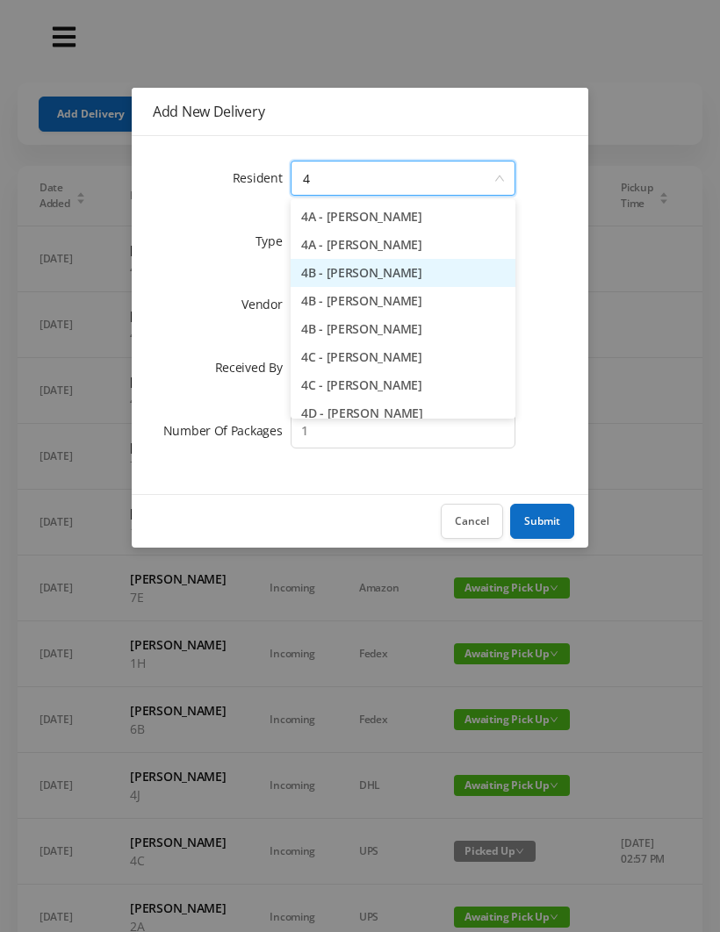
click at [423, 269] on li "4B - [PERSON_NAME]" at bounding box center [403, 273] width 225 height 28
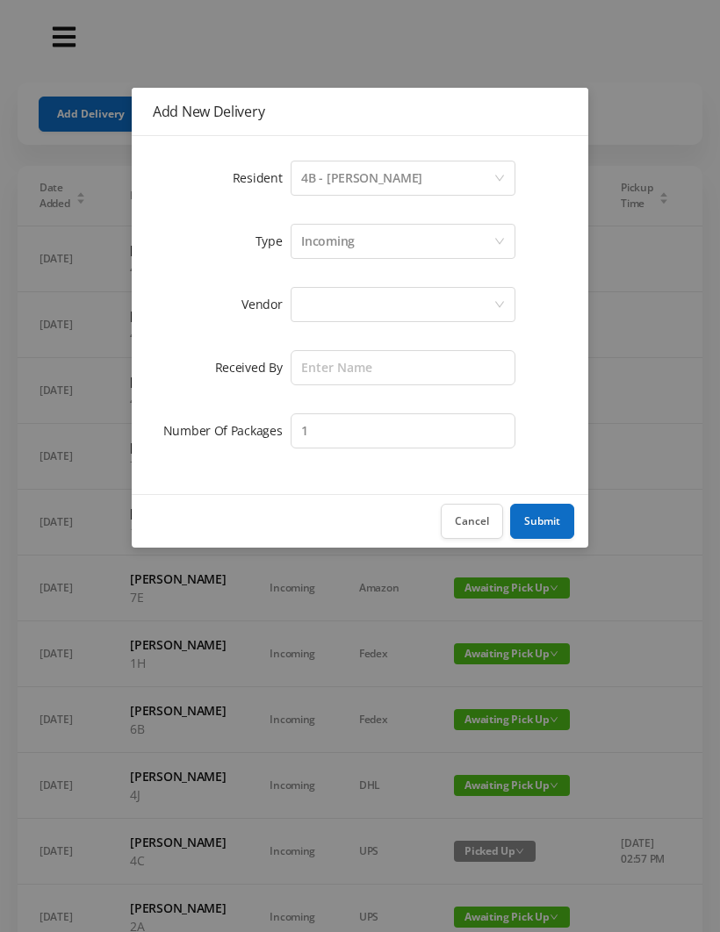
click at [320, 319] on div at bounding box center [397, 304] width 192 height 33
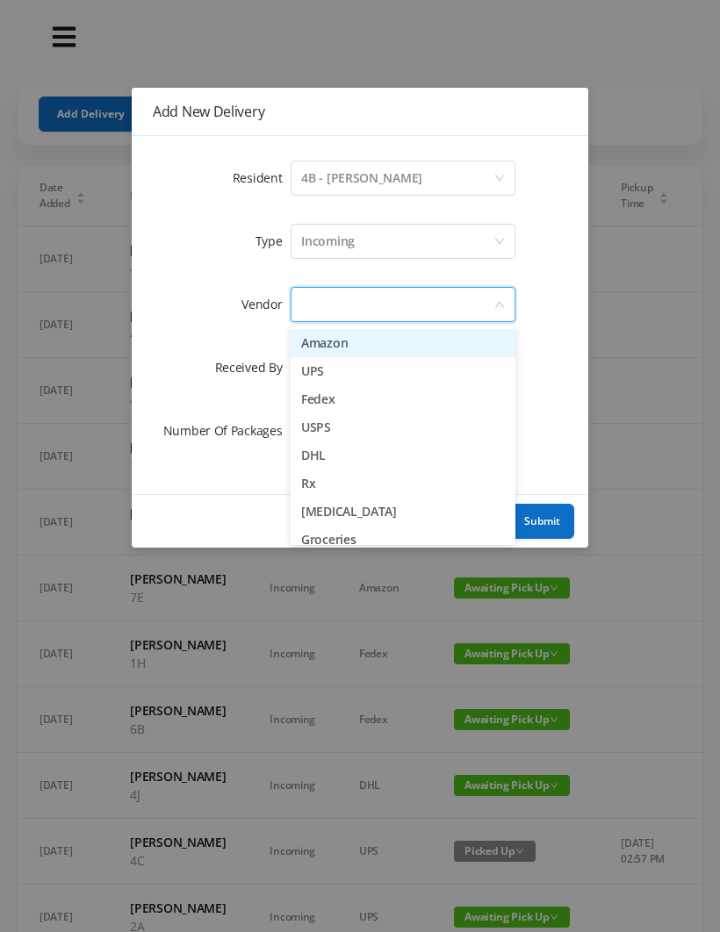
click at [379, 356] on li "Amazon" at bounding box center [403, 343] width 225 height 28
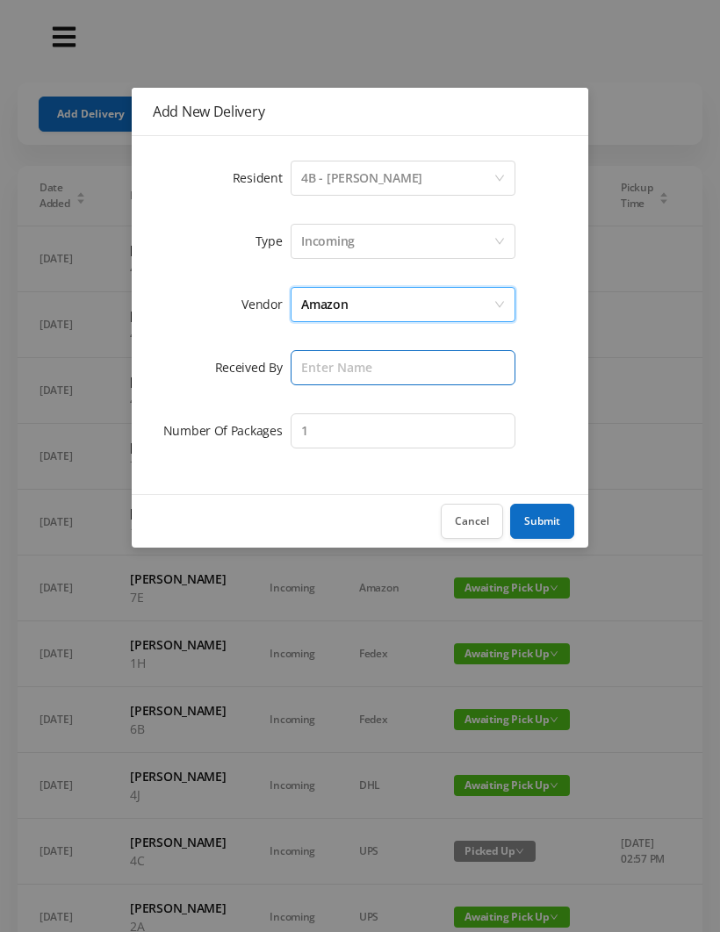
click at [330, 365] on input "text" at bounding box center [403, 367] width 225 height 35
type input "[PERSON_NAME]"
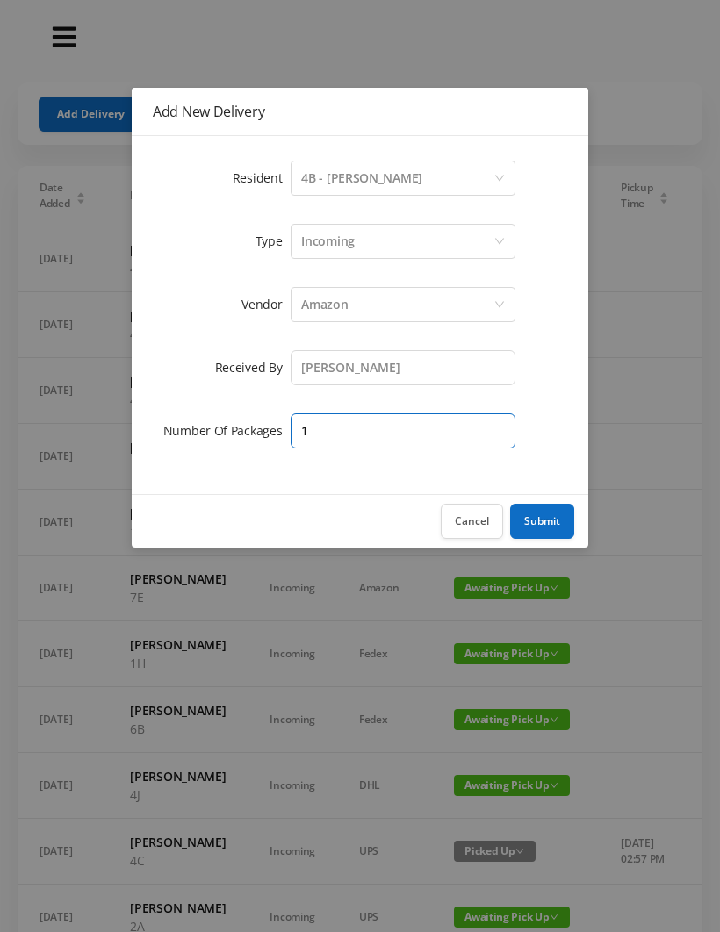
click at [339, 421] on input "1" at bounding box center [403, 430] width 225 height 35
click at [329, 440] on input "1" at bounding box center [403, 430] width 225 height 35
type input "2"
click at [530, 529] on button "Submit" at bounding box center [542, 521] width 64 height 35
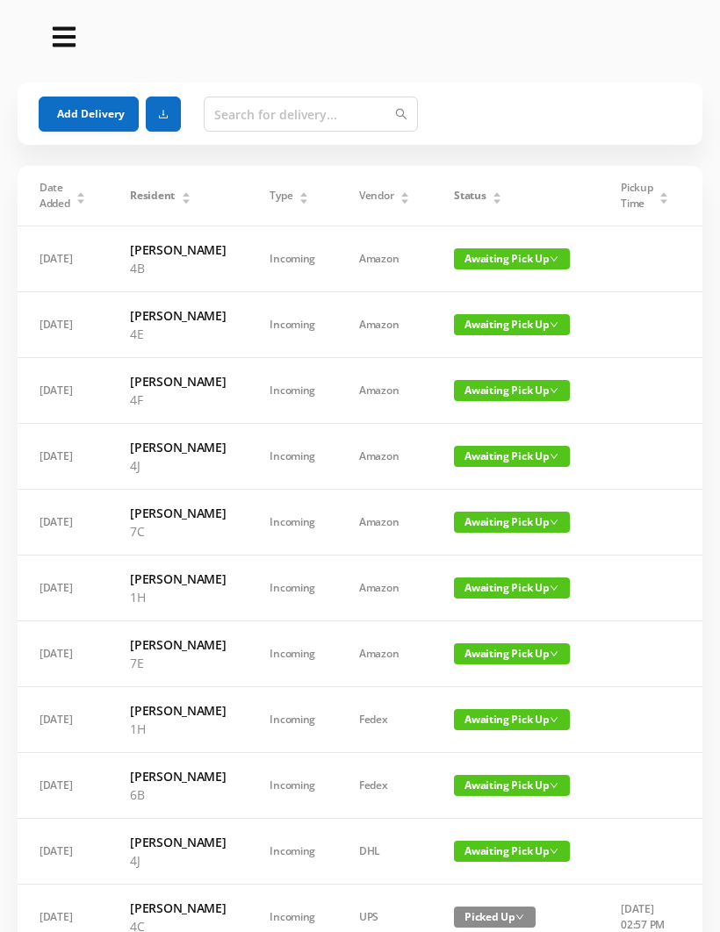
click at [99, 119] on button "Add Delivery" at bounding box center [89, 114] width 100 height 35
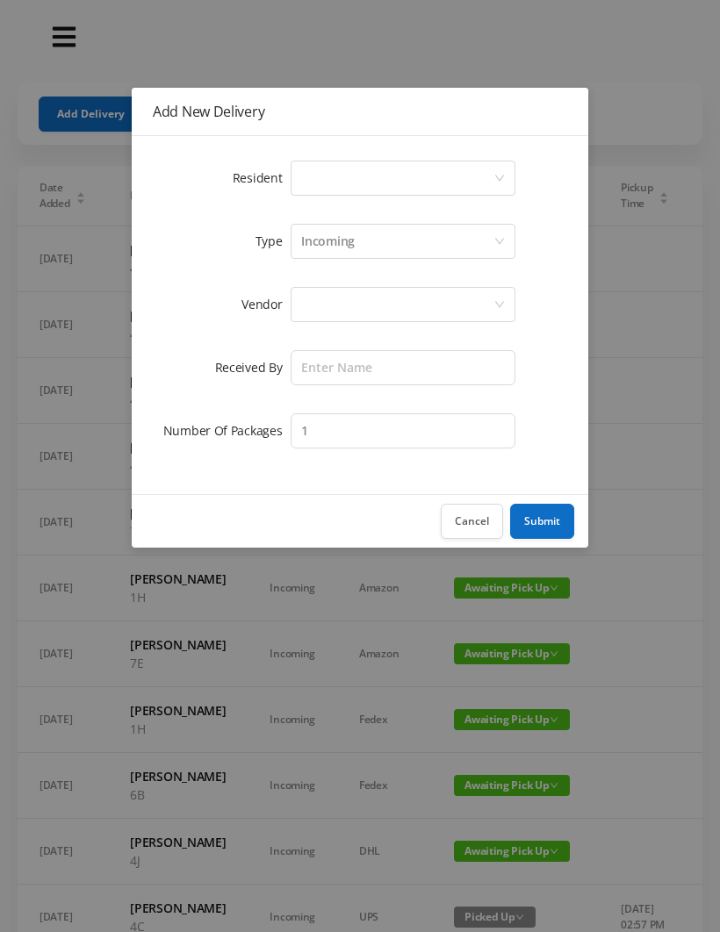
click at [320, 178] on div "Select a person" at bounding box center [397, 178] width 192 height 33
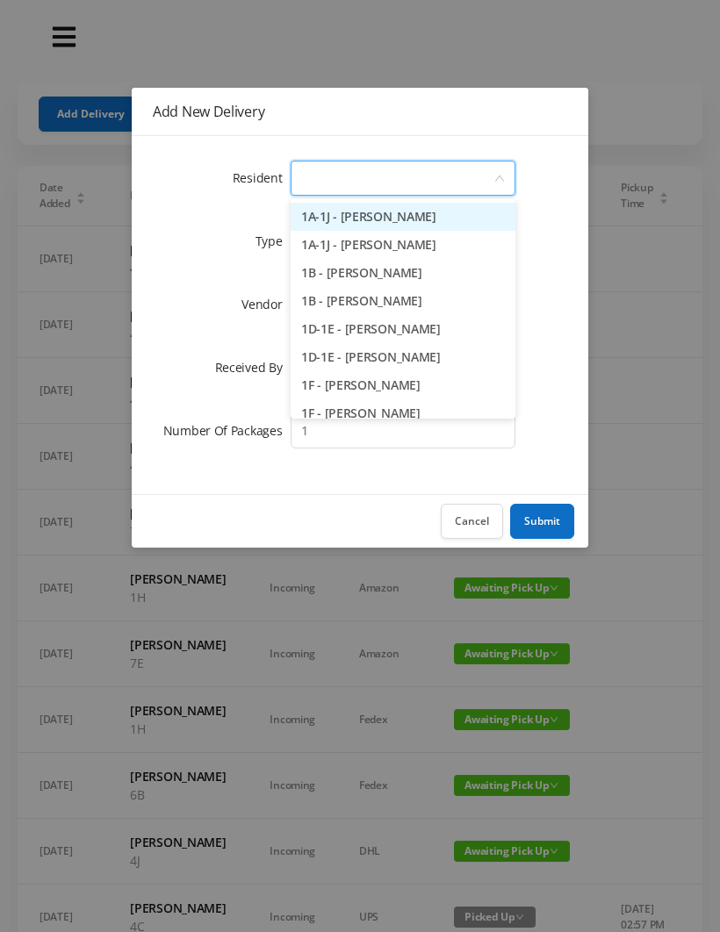
type input "3"
click at [394, 354] on li "3E - [PERSON_NAME] ([PERSON_NAME]) [PERSON_NAME]" at bounding box center [403, 357] width 225 height 28
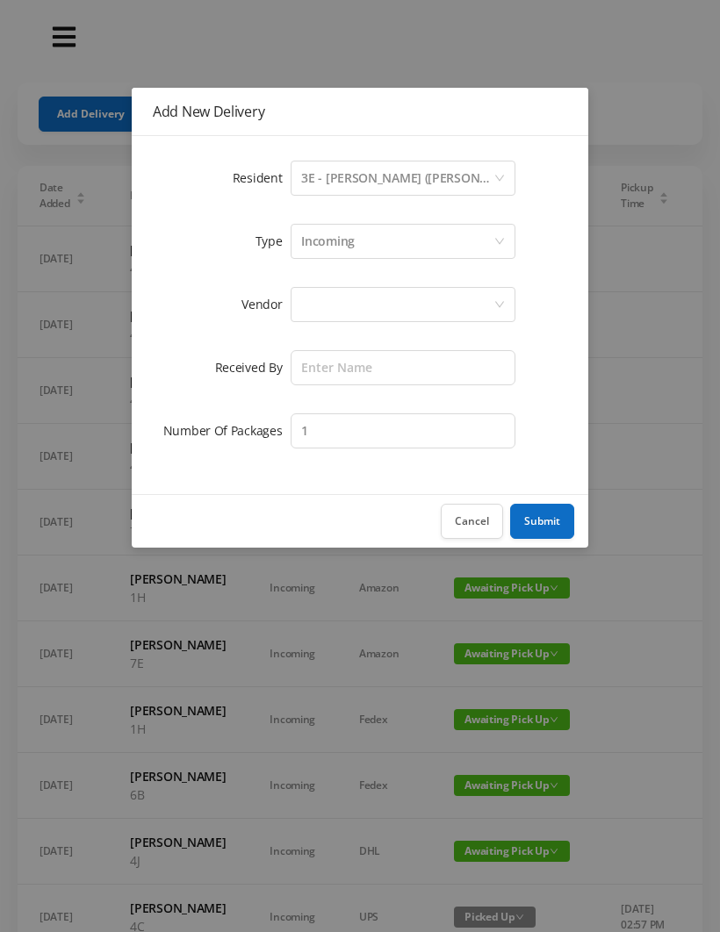
click at [311, 304] on div at bounding box center [397, 304] width 192 height 33
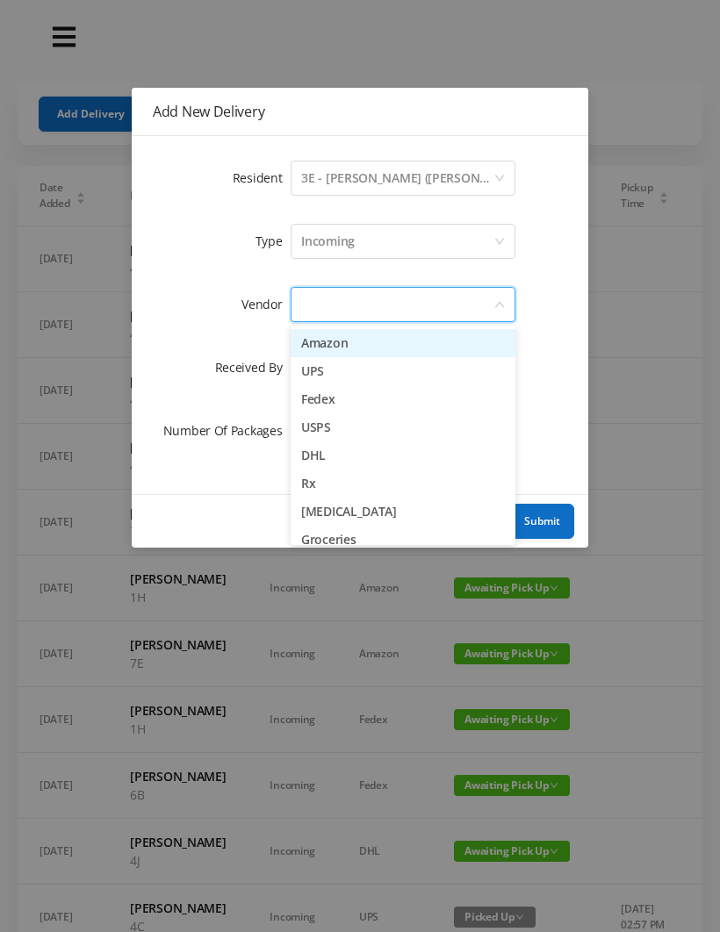
click at [377, 337] on li "Amazon" at bounding box center [403, 343] width 225 height 28
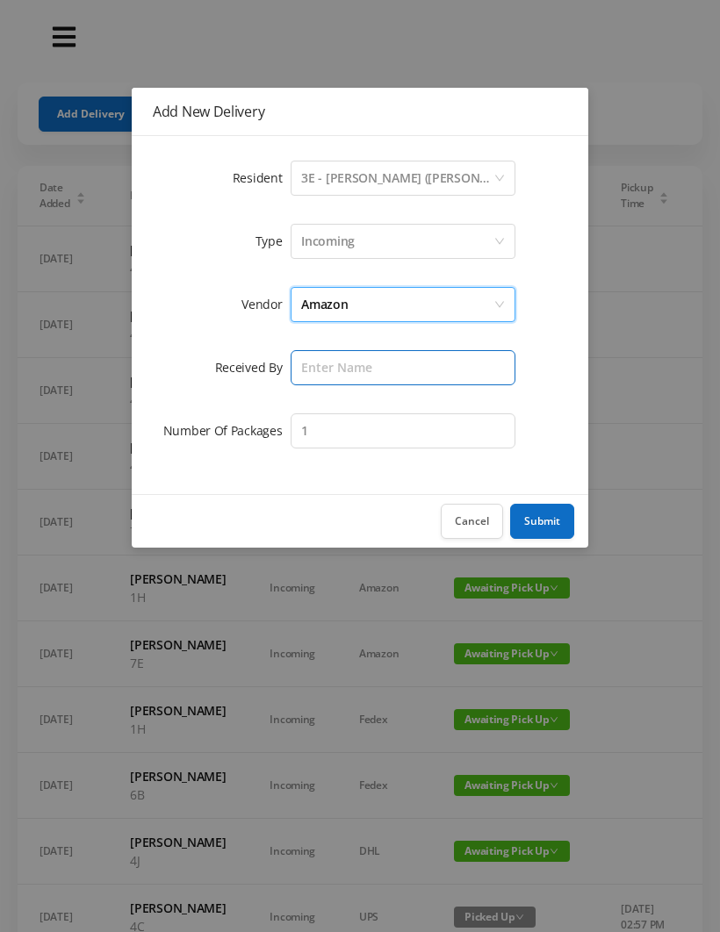
click at [328, 366] on input "text" at bounding box center [403, 367] width 225 height 35
type input "[PERSON_NAME]"
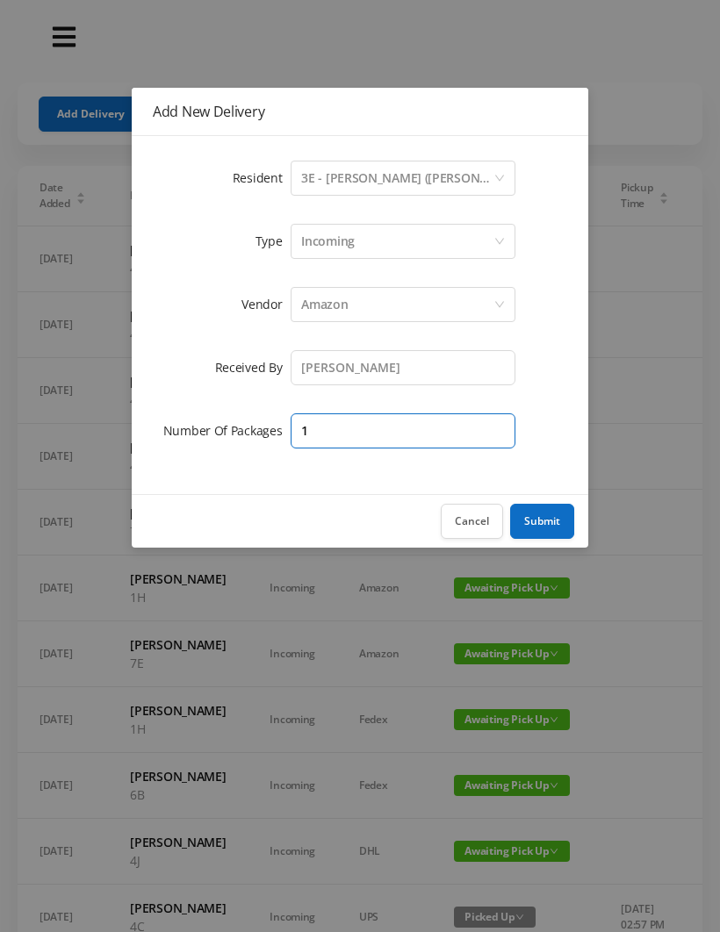
click at [327, 444] on input "1" at bounding box center [403, 430] width 225 height 35
type input "2"
click at [539, 516] on button "Submit" at bounding box center [542, 521] width 64 height 35
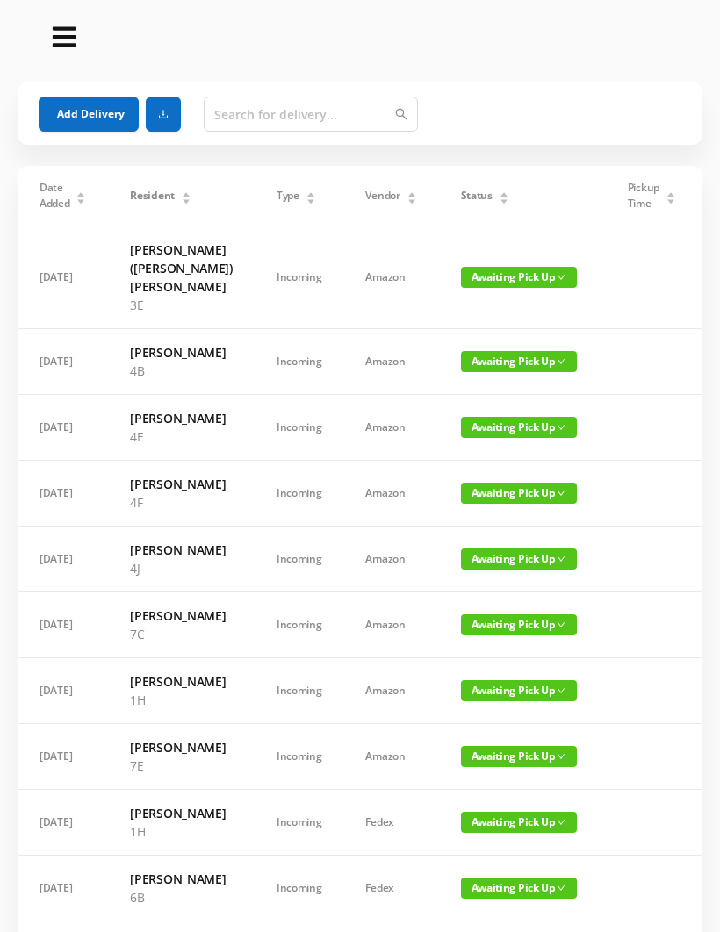
click at [92, 111] on button "Add Delivery" at bounding box center [89, 114] width 100 height 35
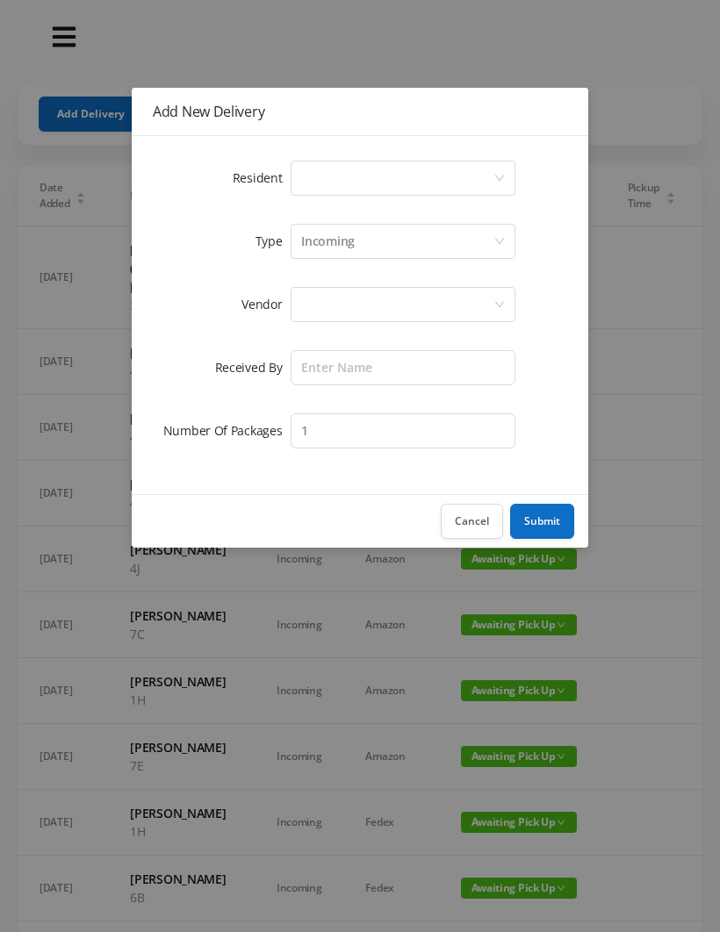
click at [320, 170] on div "Select a person" at bounding box center [397, 178] width 192 height 33
type input "2"
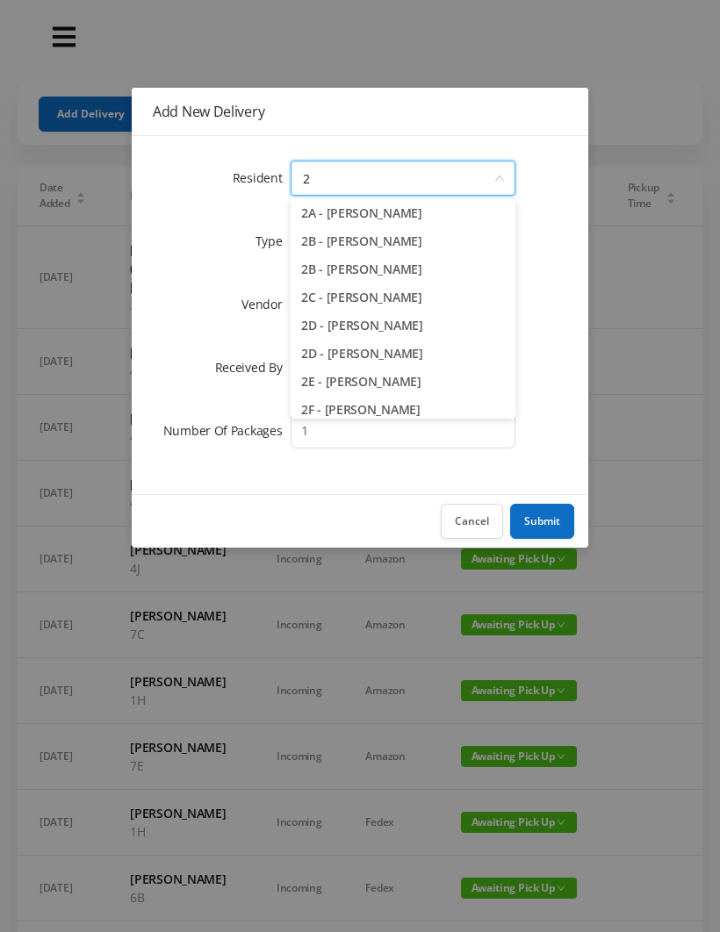
scroll to position [38, 0]
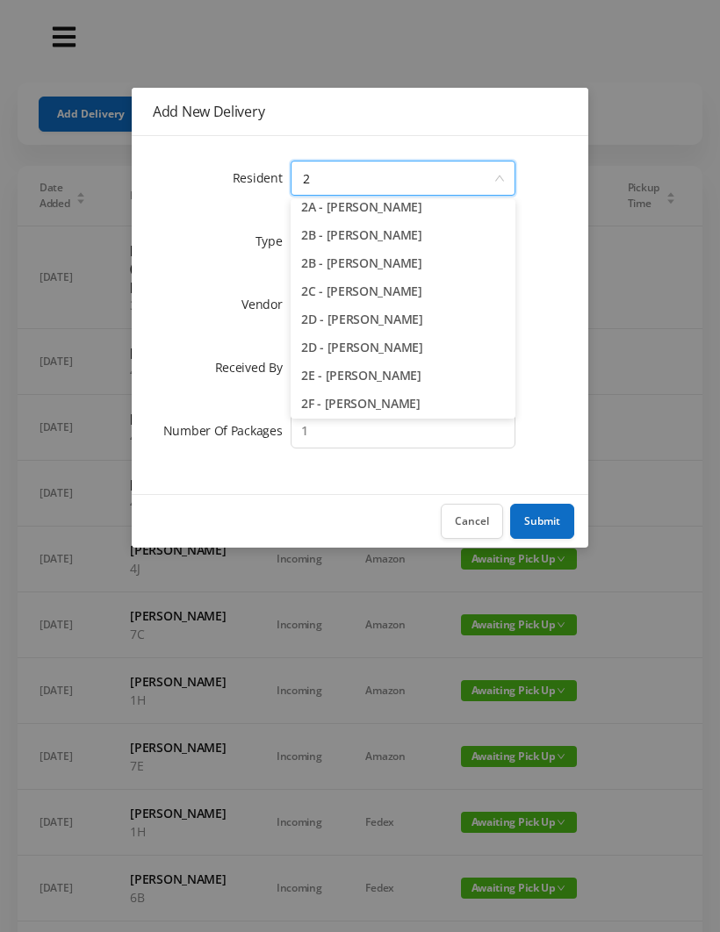
click at [361, 376] on li "2E - [PERSON_NAME]" at bounding box center [403, 376] width 225 height 28
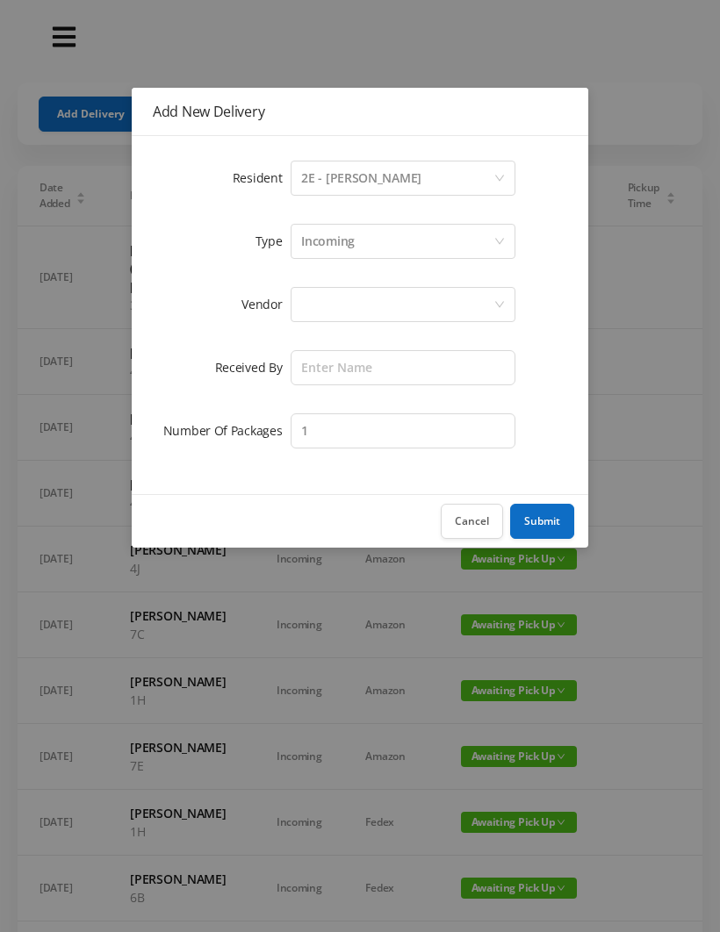
click at [327, 302] on div at bounding box center [397, 304] width 192 height 33
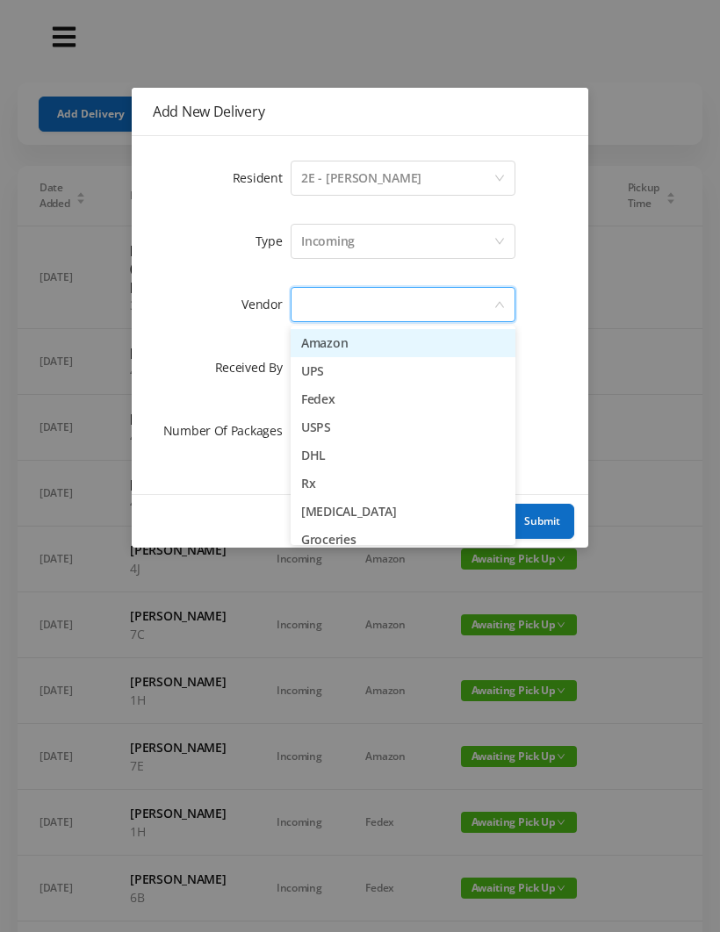
click at [363, 345] on li "Amazon" at bounding box center [403, 343] width 225 height 28
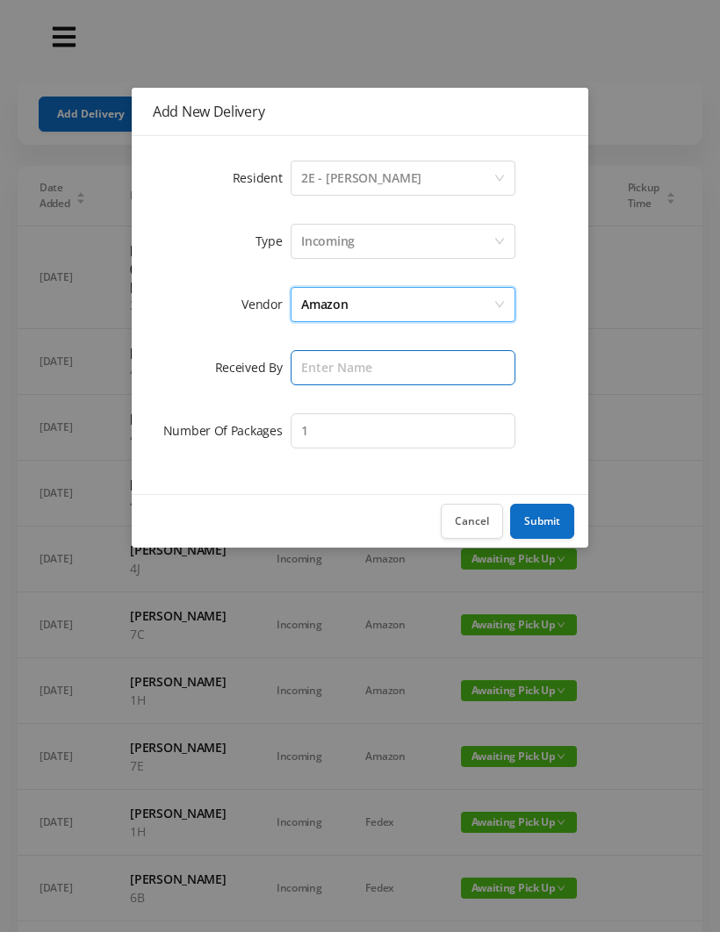
click at [326, 368] on input "text" at bounding box center [403, 367] width 225 height 35
type input "[PERSON_NAME]"
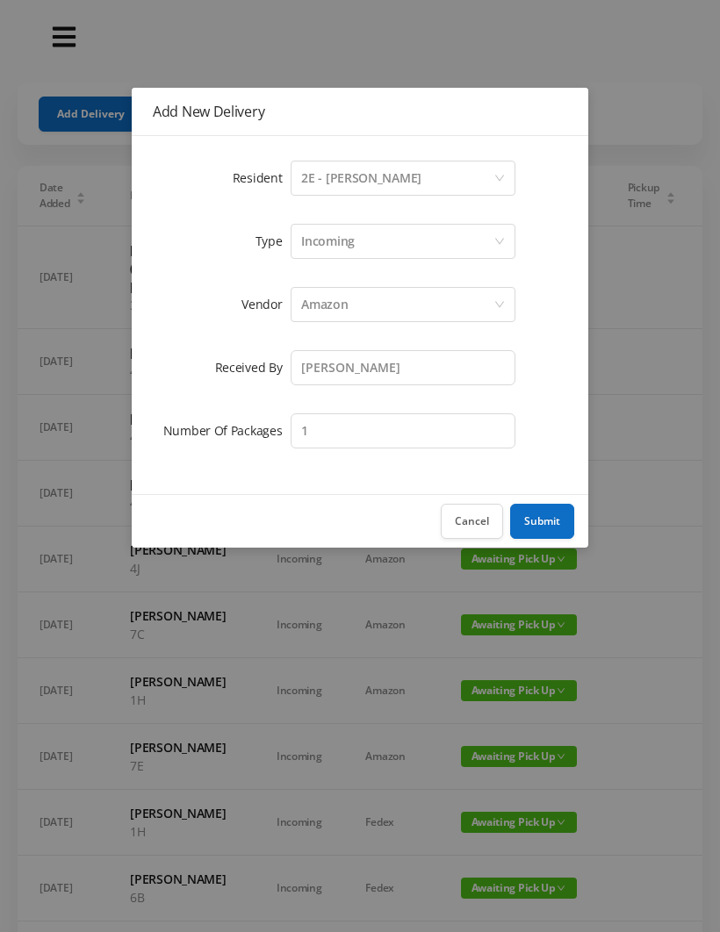
click at [550, 525] on button "Submit" at bounding box center [542, 521] width 64 height 35
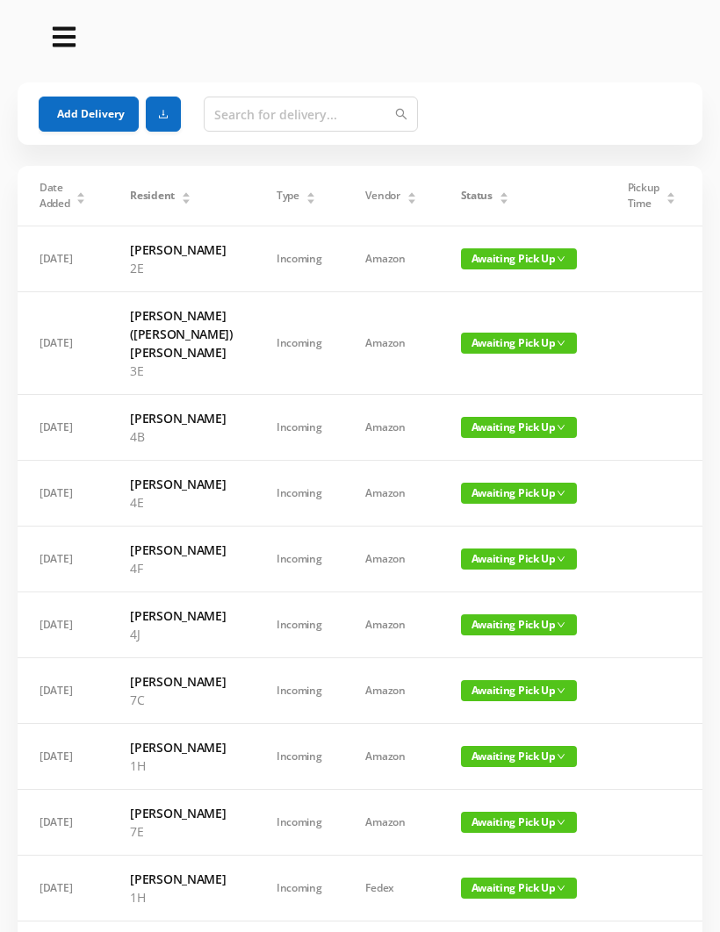
click at [87, 105] on button "Add Delivery" at bounding box center [89, 114] width 100 height 35
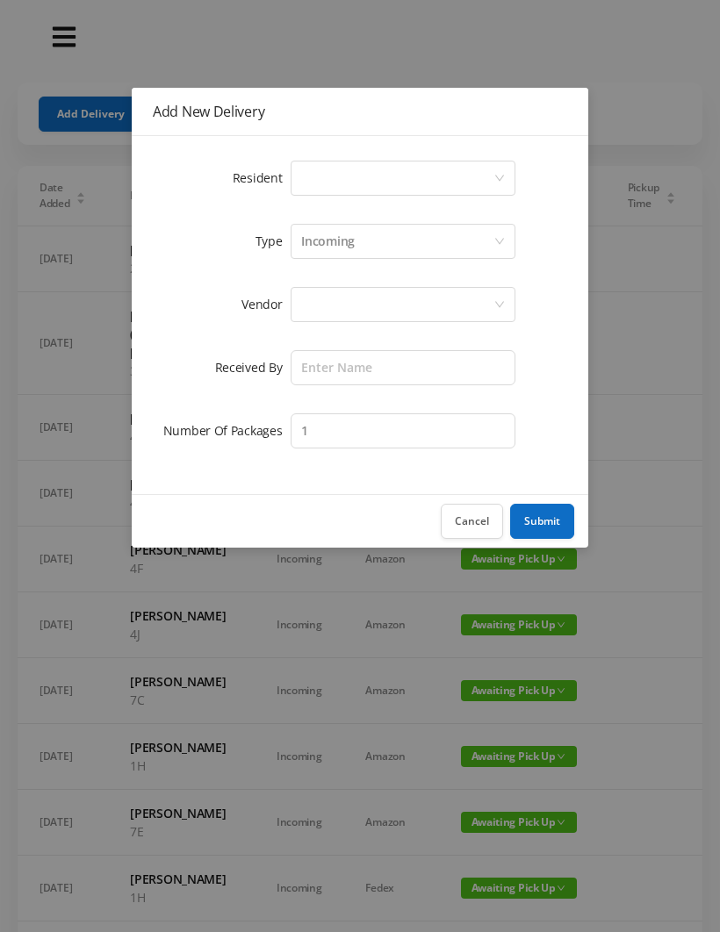
click at [323, 179] on div "Select a person" at bounding box center [397, 178] width 192 height 33
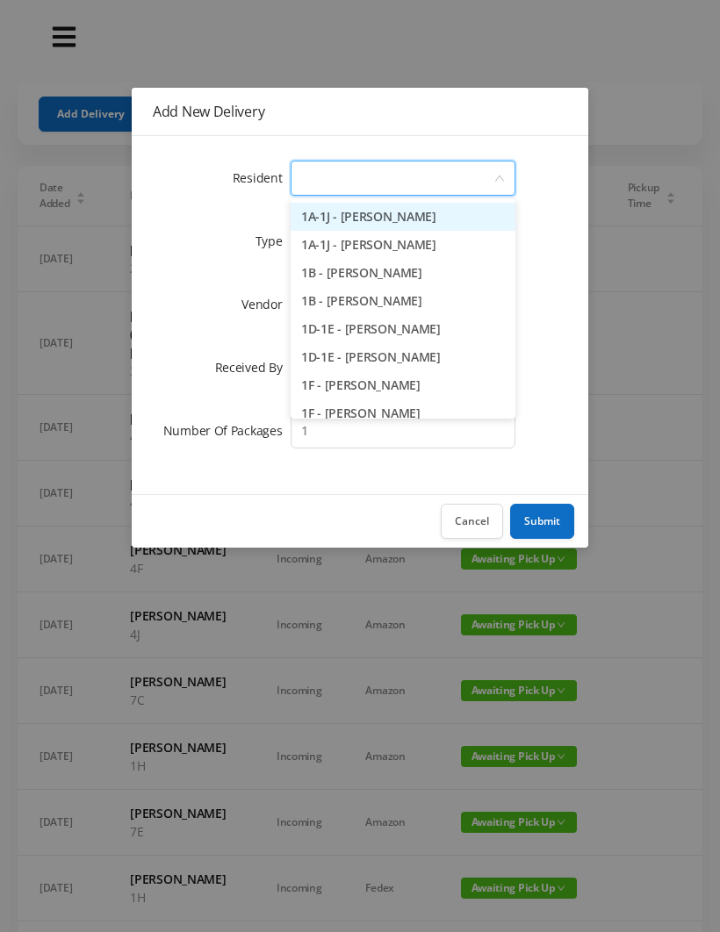
type input "2"
click at [377, 247] on li "2A - [PERSON_NAME]" at bounding box center [403, 245] width 225 height 28
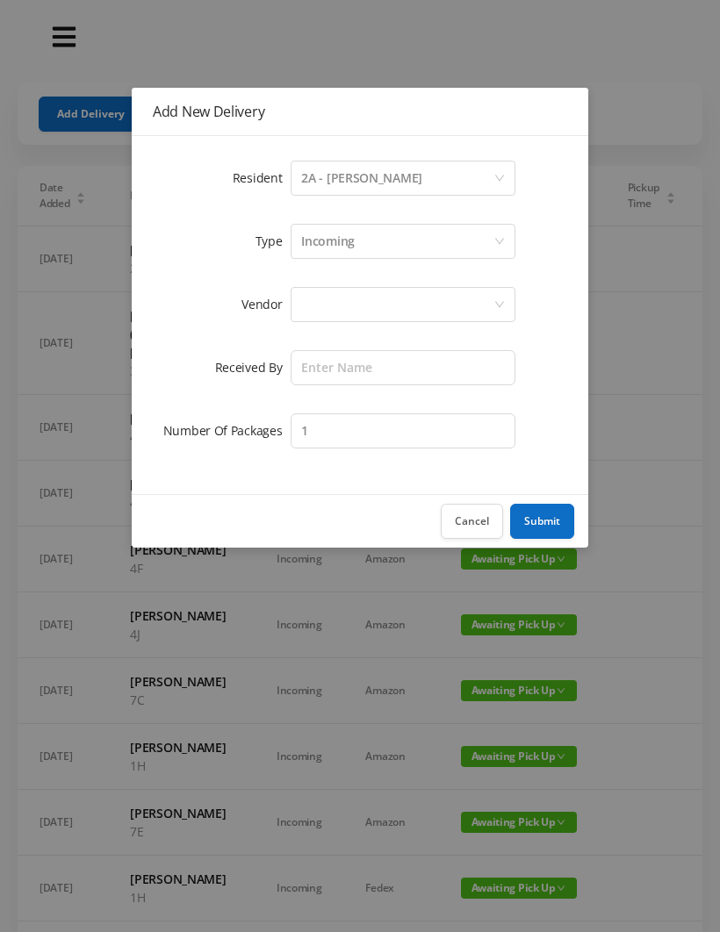
click at [329, 246] on div "Incoming" at bounding box center [328, 241] width 54 height 33
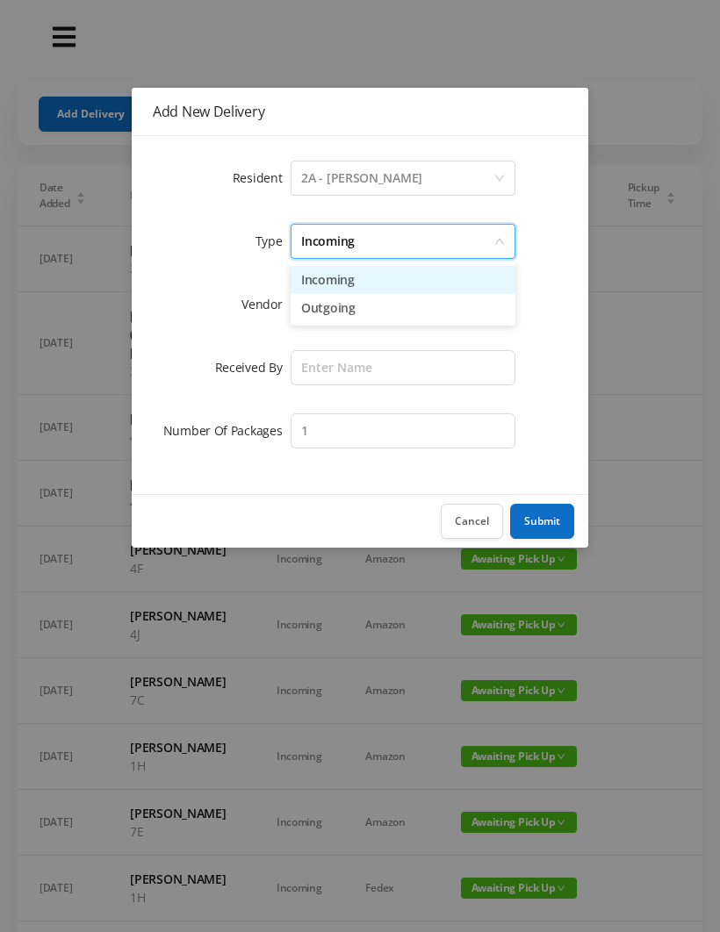
click at [353, 267] on li "Incoming" at bounding box center [403, 280] width 225 height 28
click at [334, 313] on div at bounding box center [397, 304] width 192 height 33
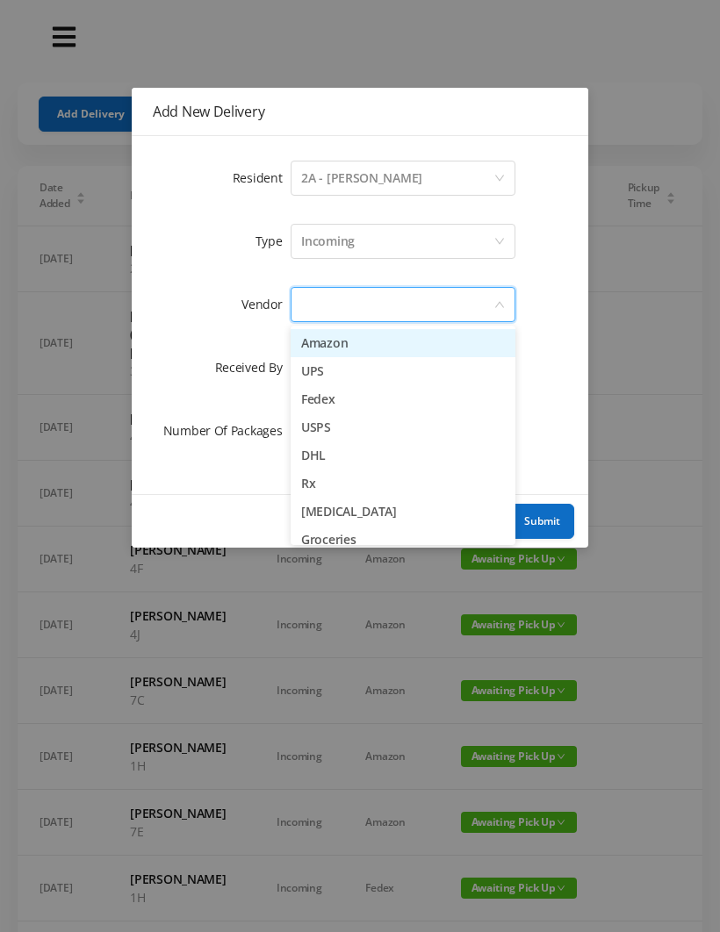
click at [358, 344] on li "Amazon" at bounding box center [403, 343] width 225 height 28
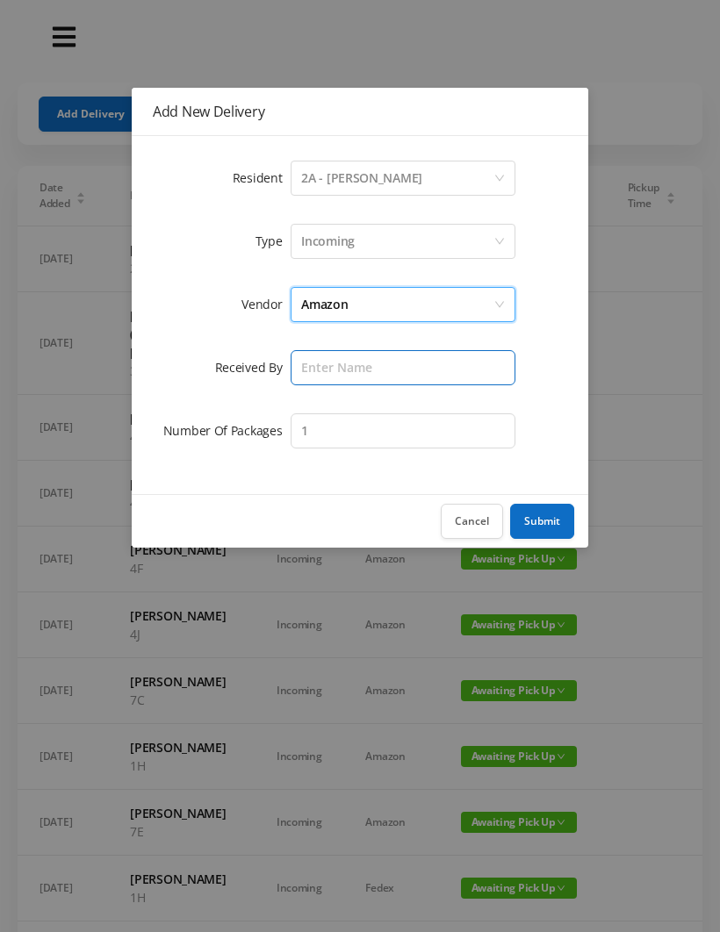
click at [327, 363] on input "text" at bounding box center [403, 367] width 225 height 35
type input "[PERSON_NAME]"
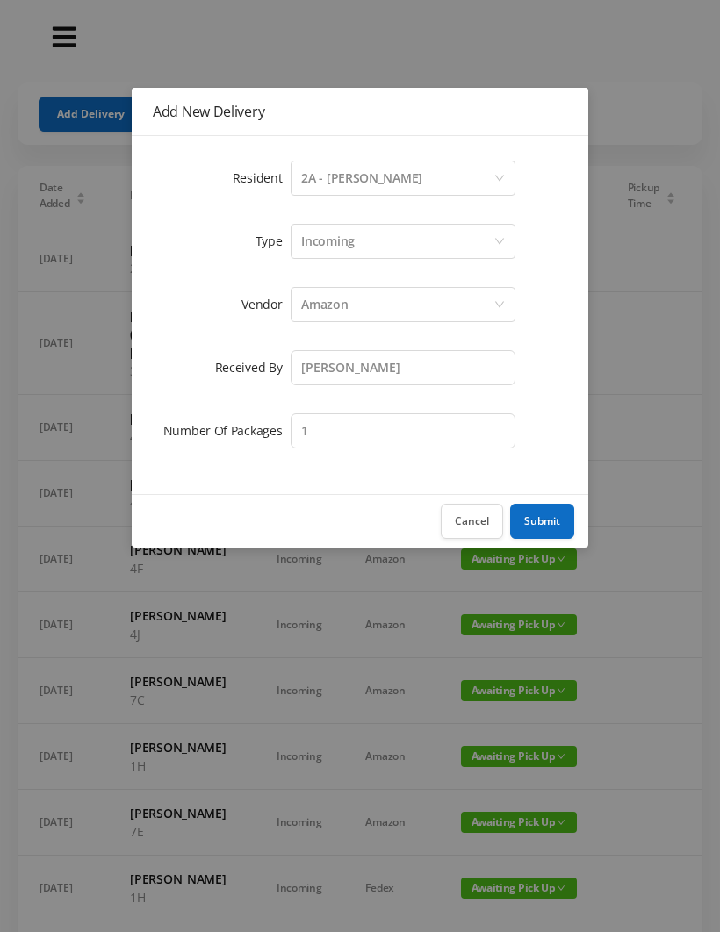
click at [553, 517] on button "Submit" at bounding box center [542, 521] width 64 height 35
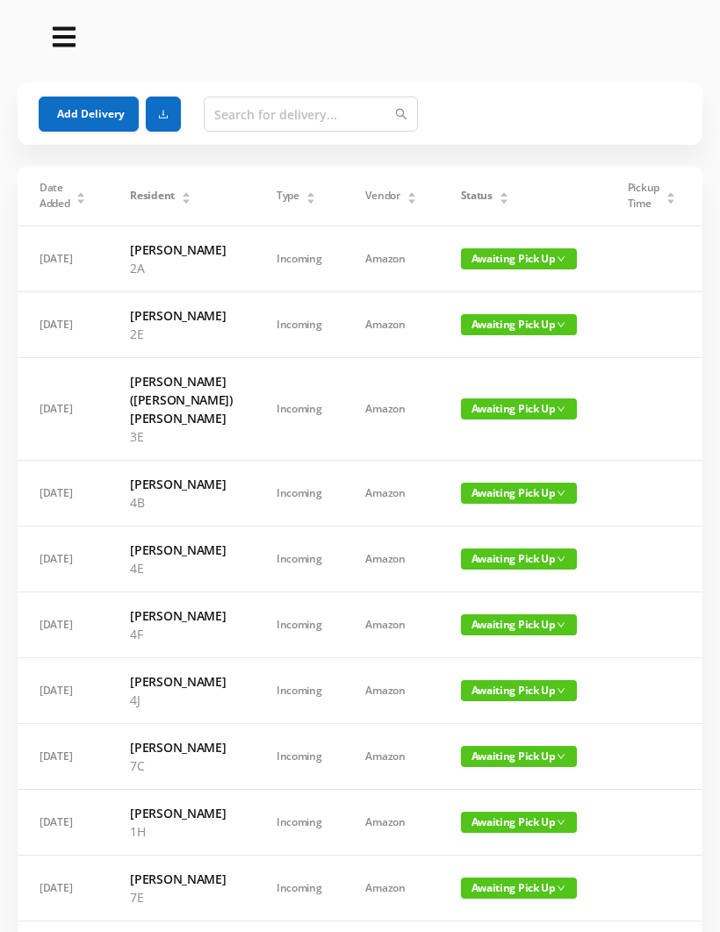
click at [90, 109] on button "Add Delivery" at bounding box center [89, 114] width 100 height 35
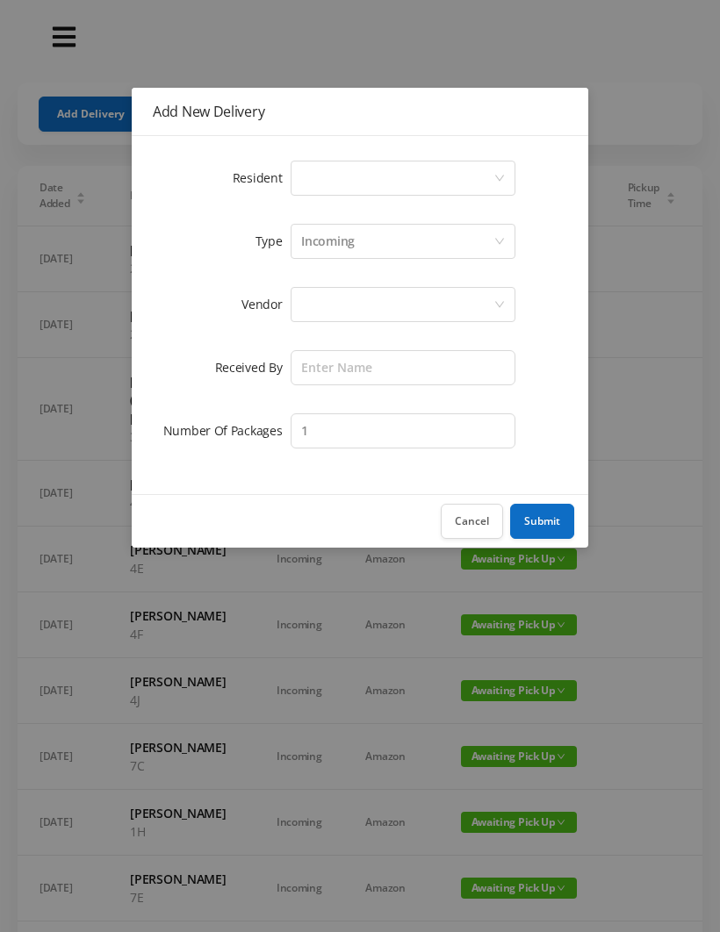
click at [324, 166] on div "Select a person" at bounding box center [397, 178] width 192 height 33
type input "2"
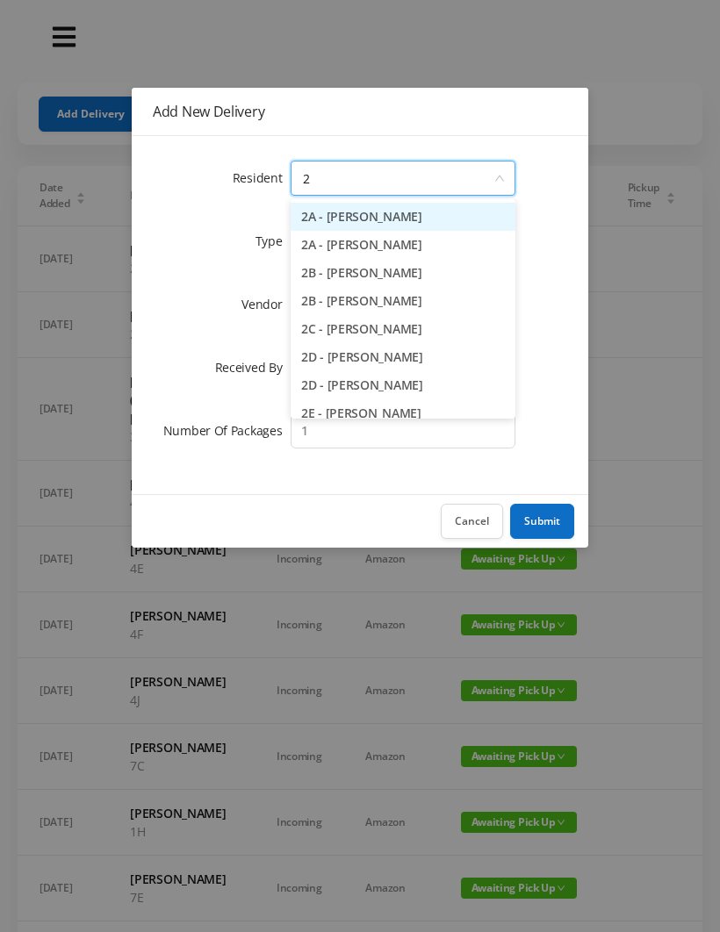
click at [382, 358] on li "2D - [PERSON_NAME]" at bounding box center [403, 357] width 225 height 28
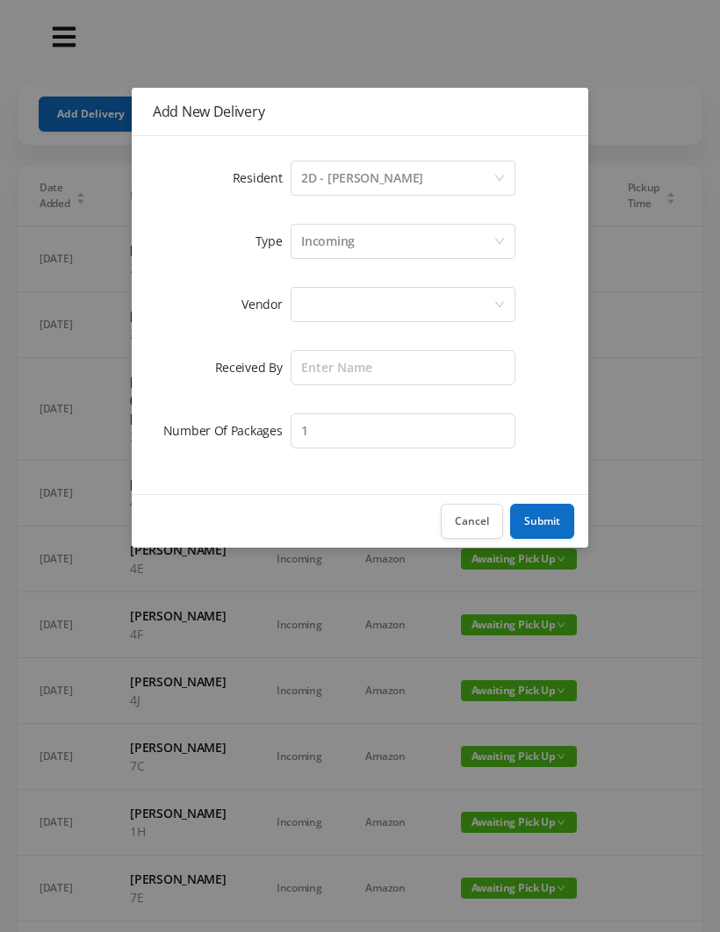
click at [321, 306] on div at bounding box center [397, 304] width 192 height 33
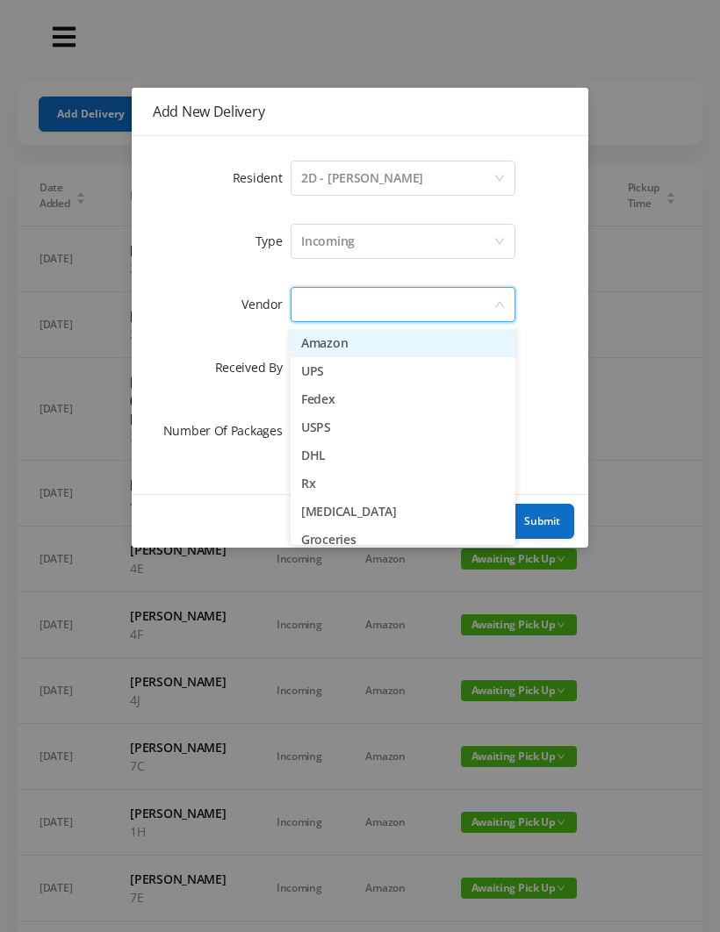
click at [364, 342] on li "Amazon" at bounding box center [403, 343] width 225 height 28
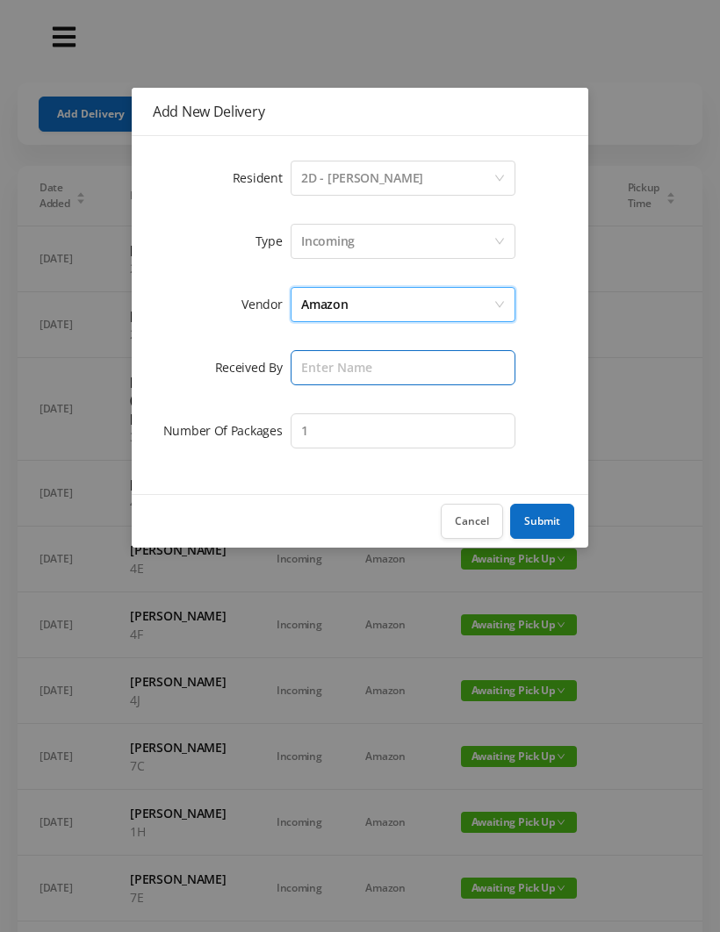
click at [328, 367] on input "text" at bounding box center [403, 367] width 225 height 35
type input "[PERSON_NAME]"
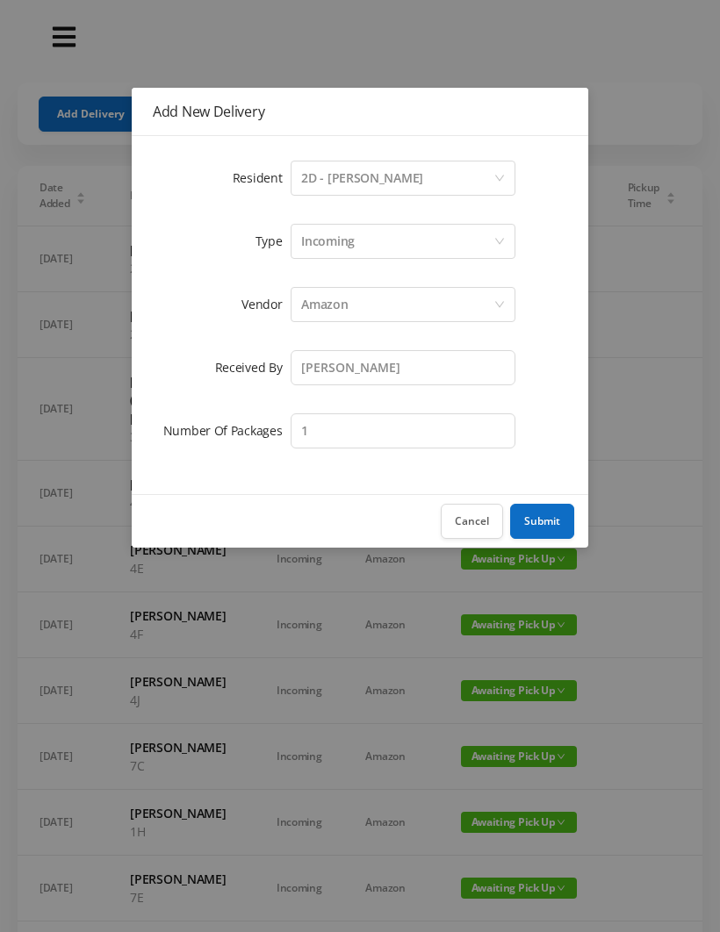
click at [543, 531] on button "Submit" at bounding box center [542, 521] width 64 height 35
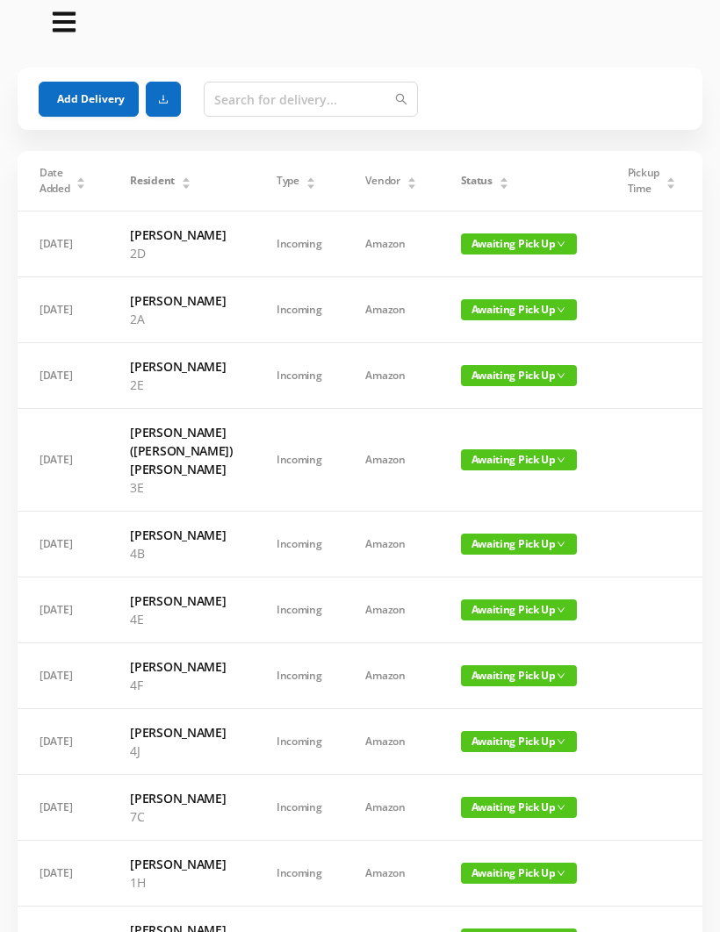
scroll to position [0, 0]
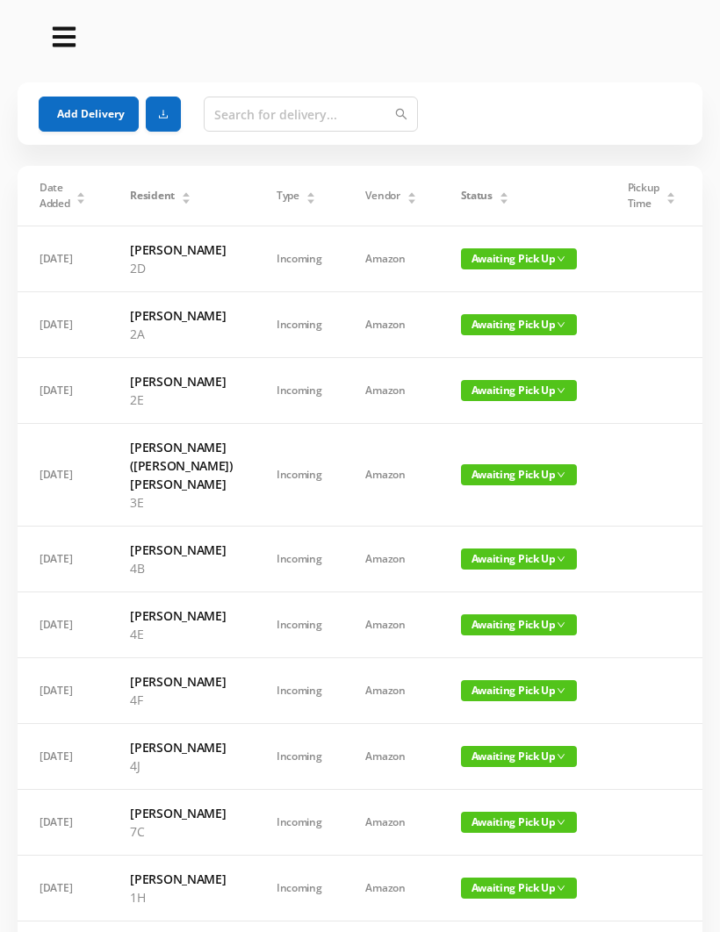
click at [489, 701] on span "Awaiting Pick Up" at bounding box center [519, 690] width 116 height 21
click at [476, 835] on link "Picked Up" at bounding box center [501, 836] width 114 height 28
click at [474, 204] on div "Status" at bounding box center [485, 196] width 48 height 16
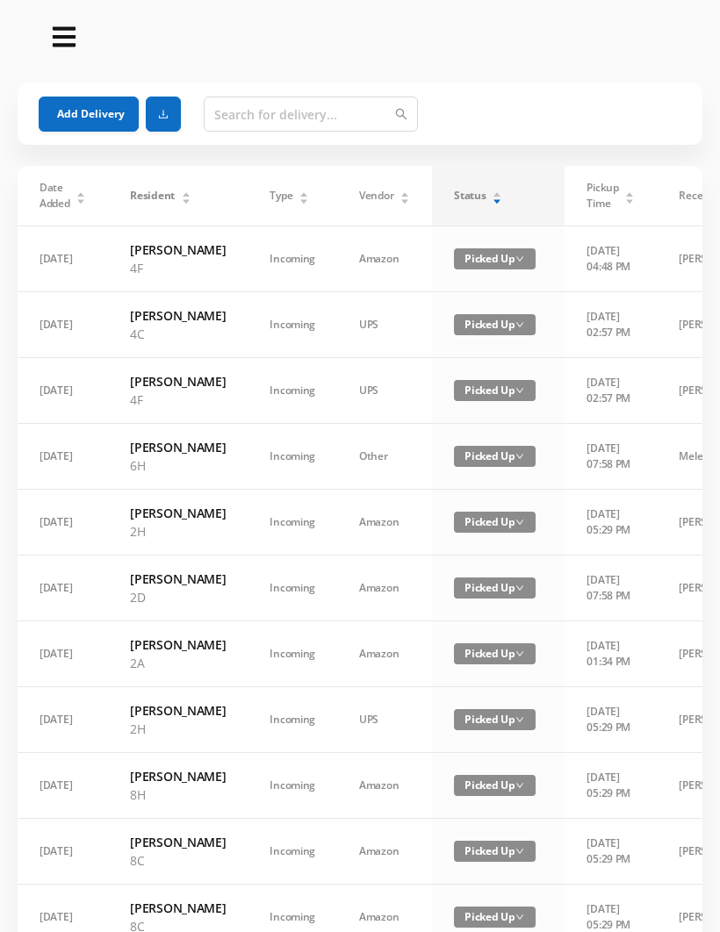
click at [492, 200] on div "Status" at bounding box center [478, 196] width 48 height 16
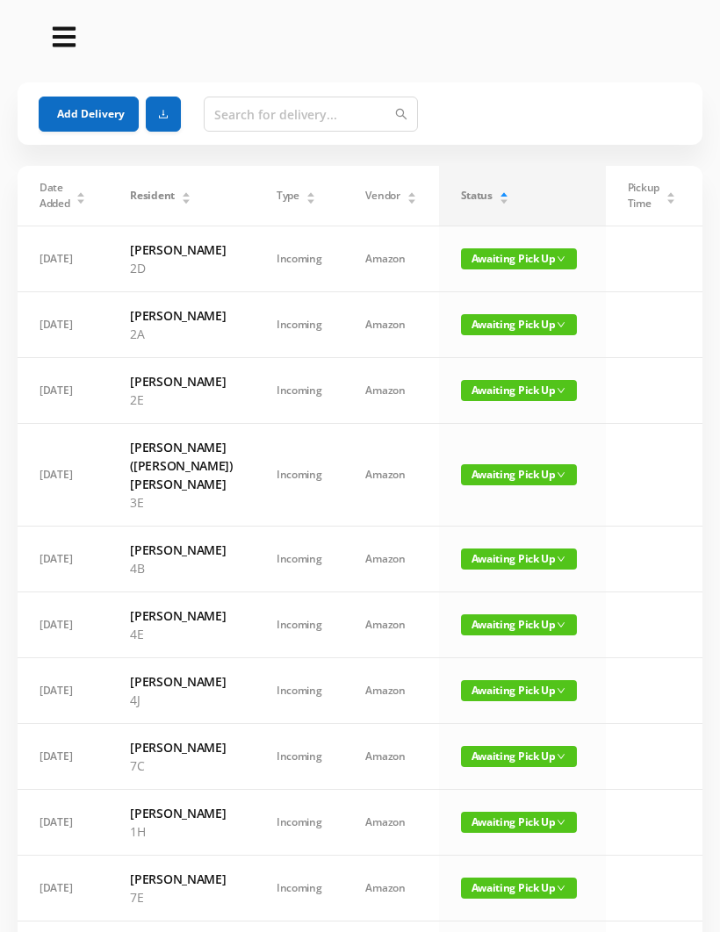
click at [91, 113] on button "Add Delivery" at bounding box center [89, 114] width 100 height 35
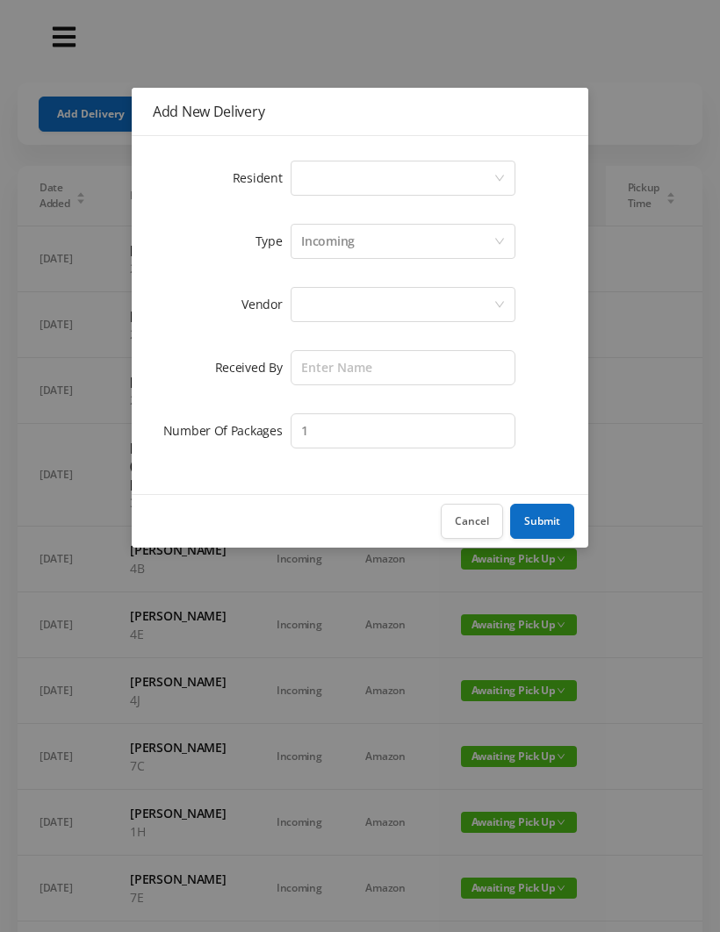
click at [322, 180] on div "Select a person" at bounding box center [397, 178] width 192 height 33
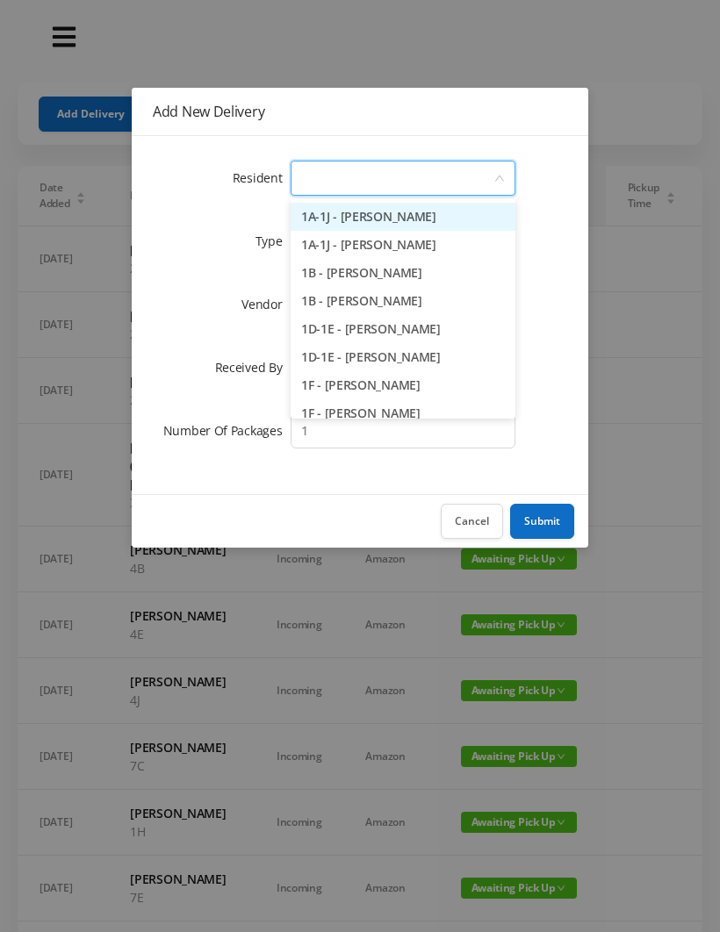
type input "5"
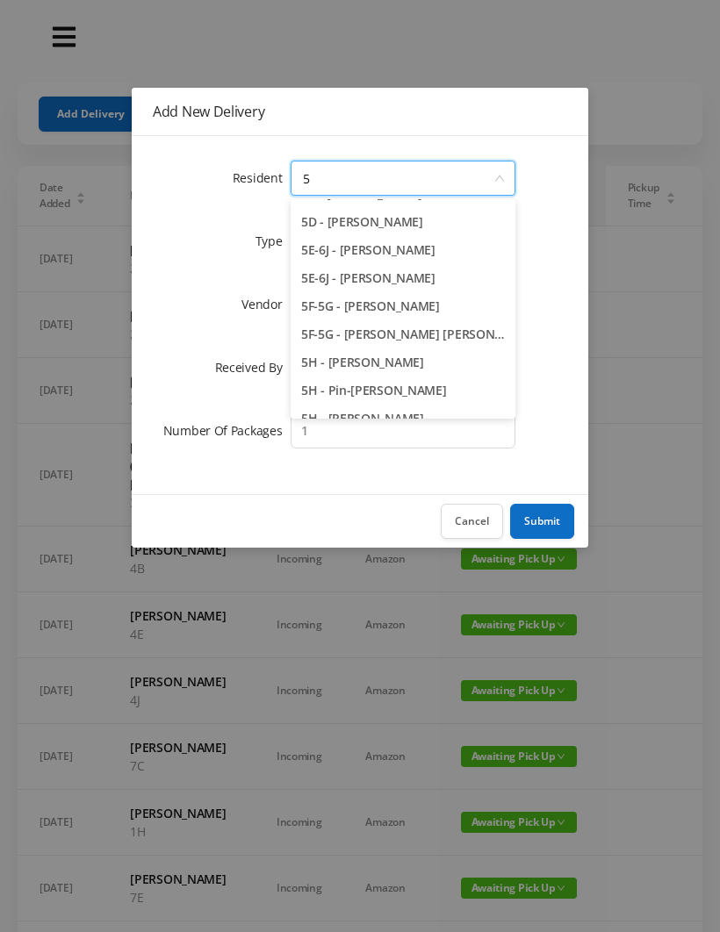
scroll to position [134, 0]
click at [387, 333] on li "5F-5G - [PERSON_NAME] [PERSON_NAME]" at bounding box center [403, 335] width 225 height 28
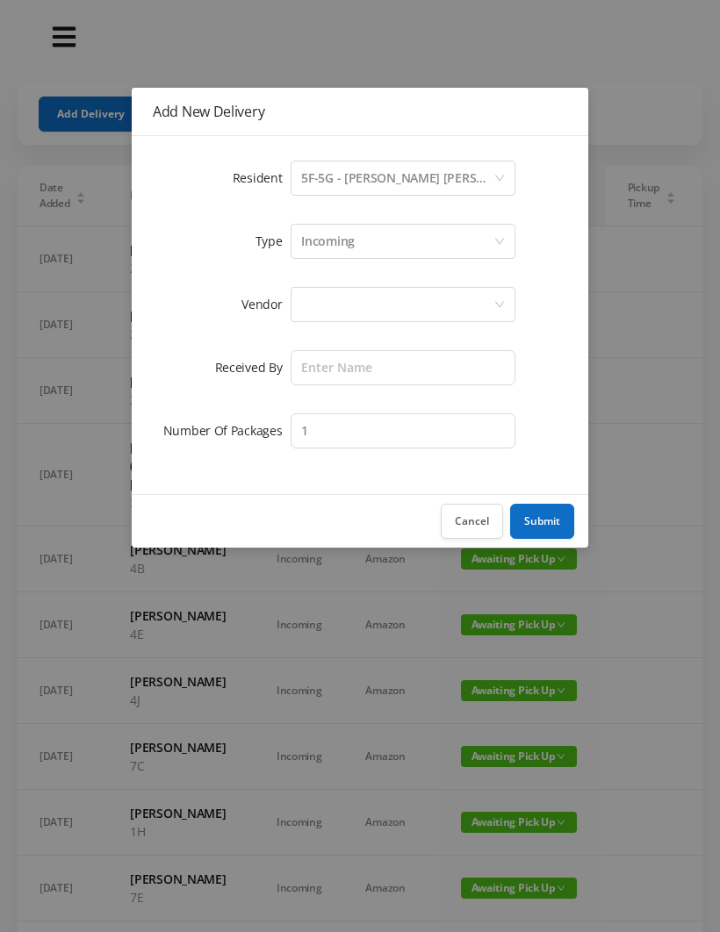
click at [317, 313] on div at bounding box center [397, 304] width 192 height 33
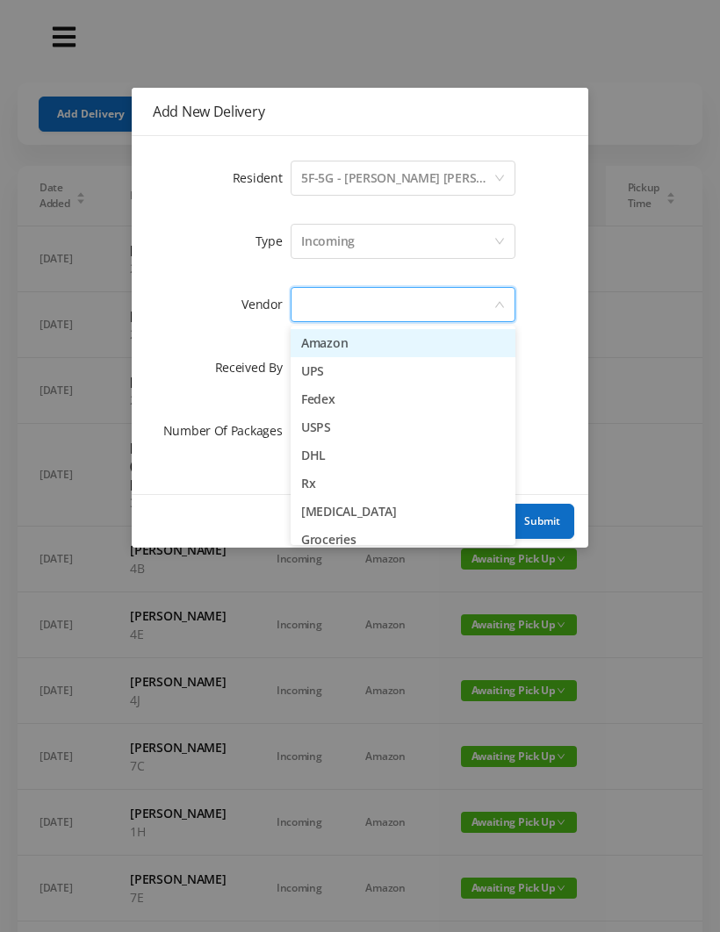
click at [385, 349] on li "Amazon" at bounding box center [403, 343] width 225 height 28
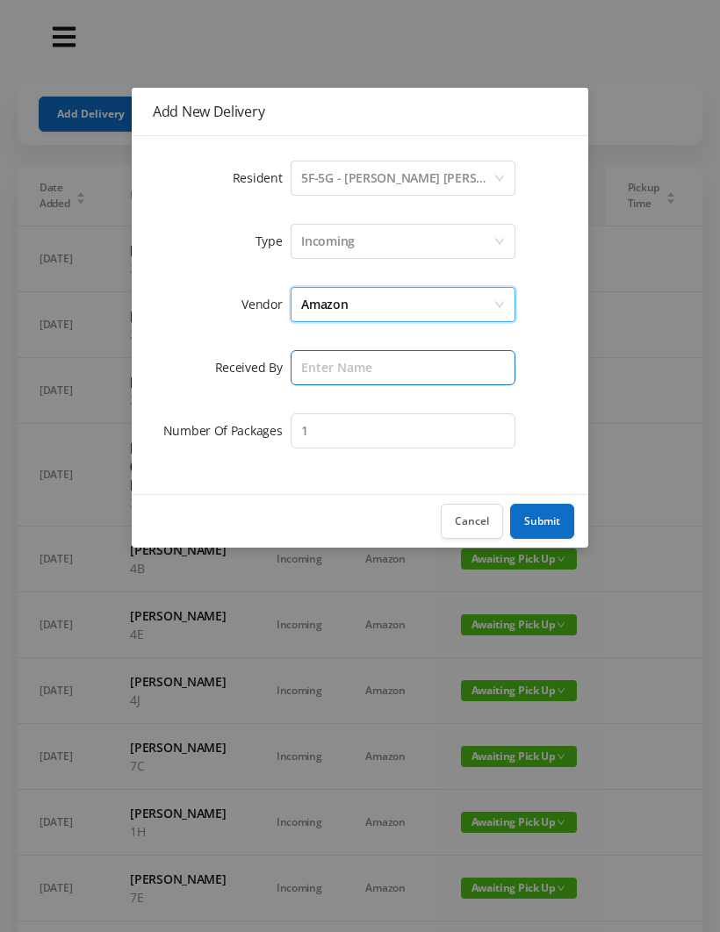
click at [320, 363] on input "text" at bounding box center [403, 367] width 225 height 35
type input "[PERSON_NAME]"
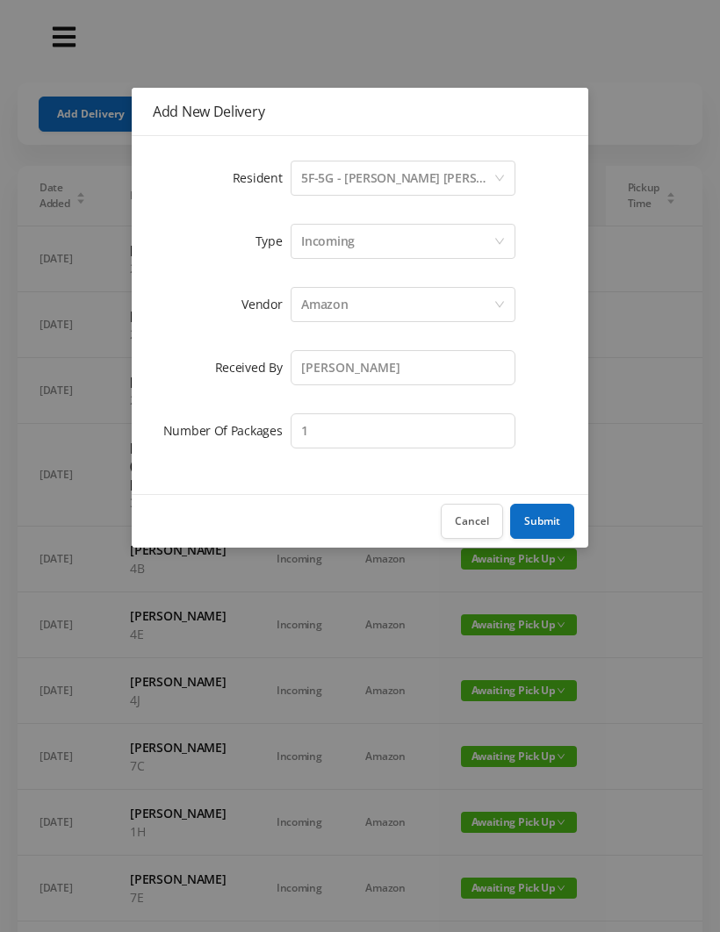
click at [536, 522] on button "Submit" at bounding box center [542, 521] width 64 height 35
